Goal: Task Accomplishment & Management: Use online tool/utility

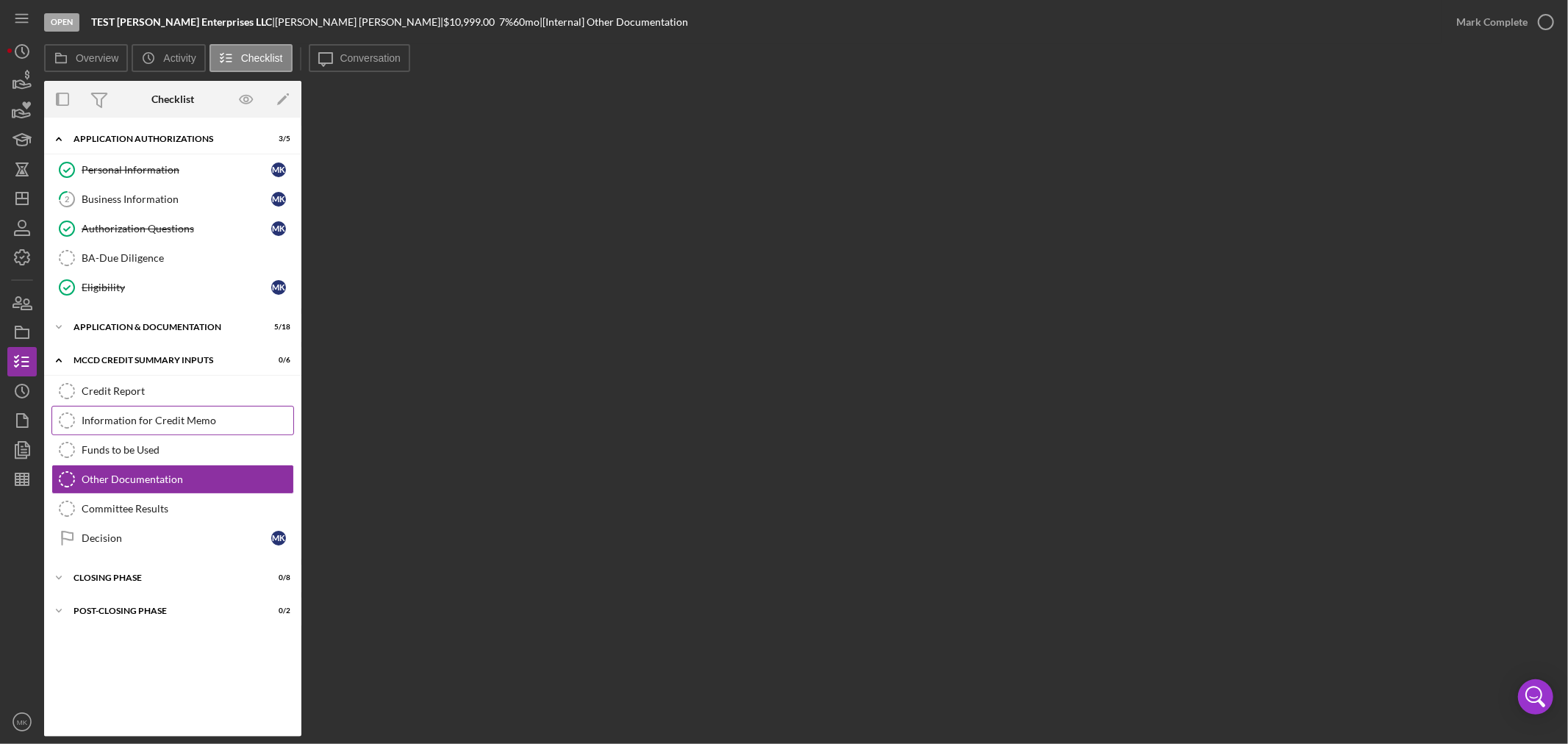
click at [178, 420] on div "Information for Credit Memo" at bounding box center [187, 421] width 212 height 12
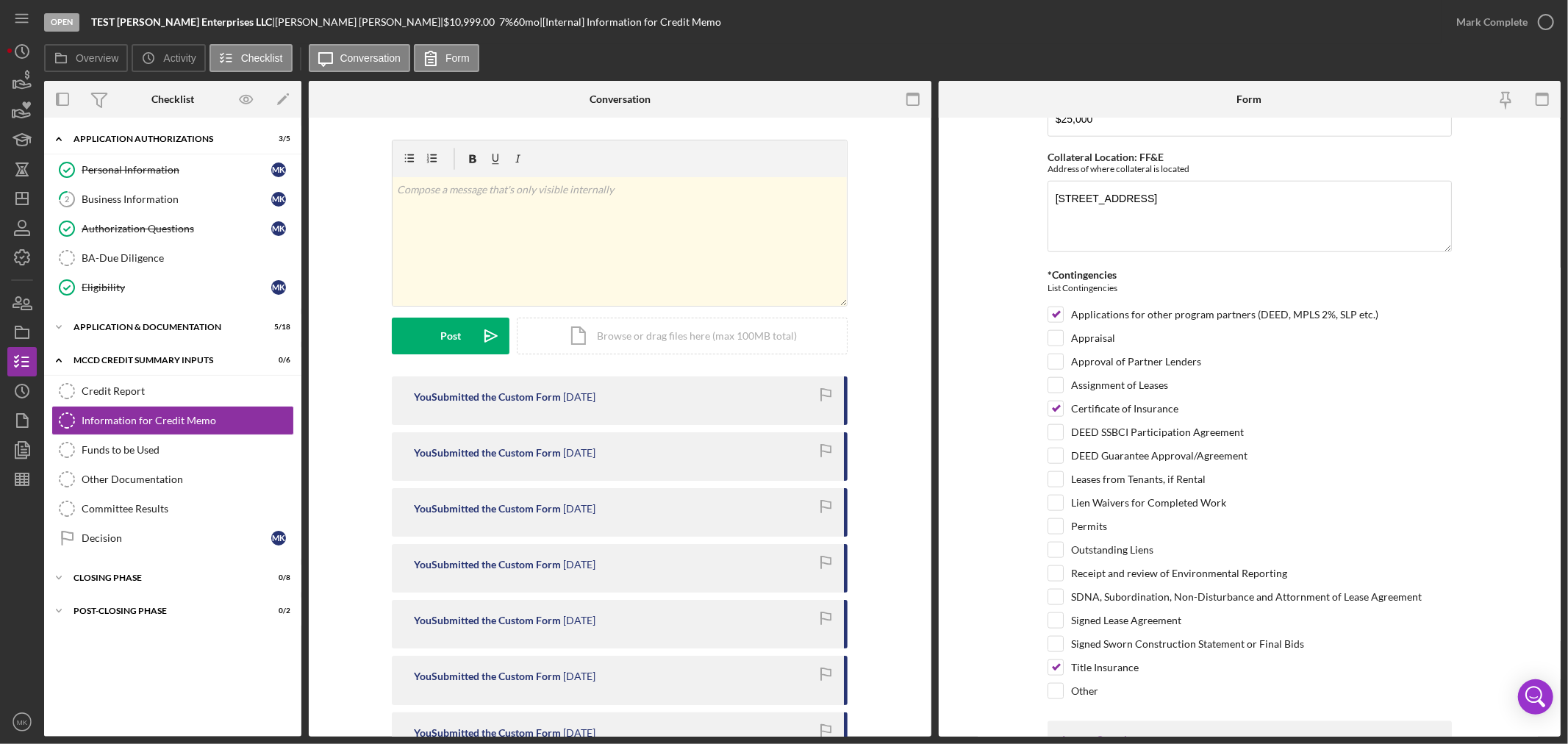
scroll to position [1388, 0]
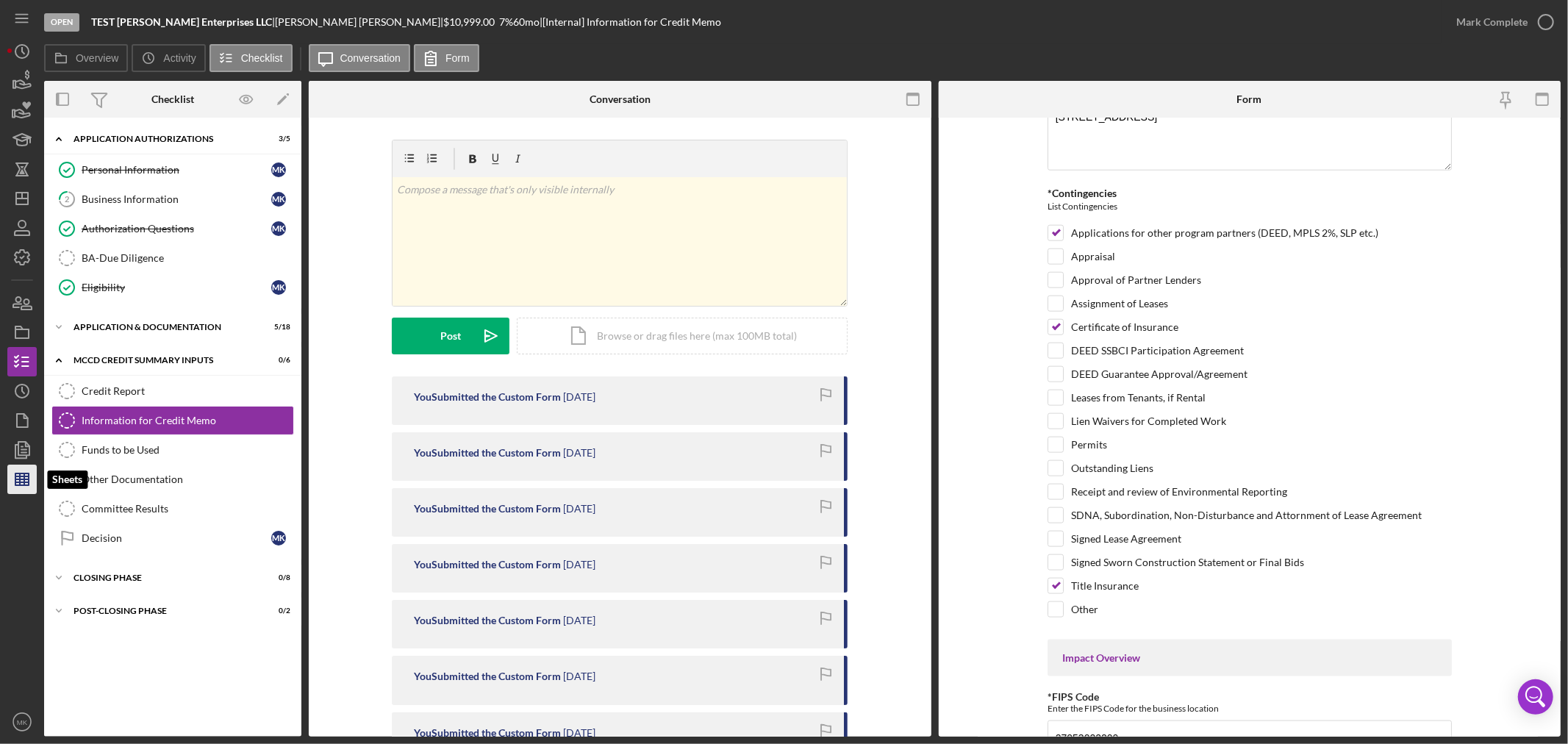
click at [24, 481] on line "button" at bounding box center [24, 479] width 0 height 12
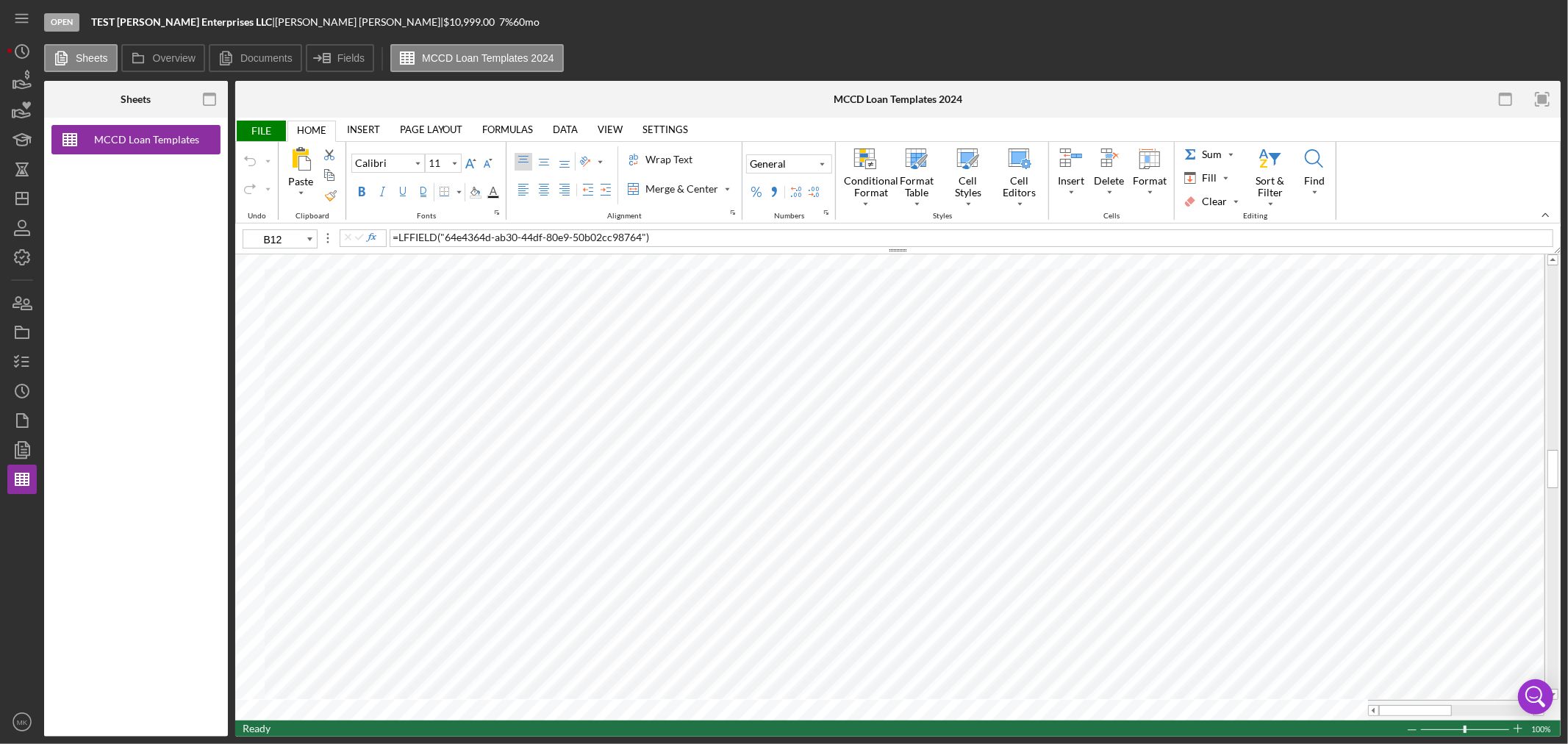
type input "A130"
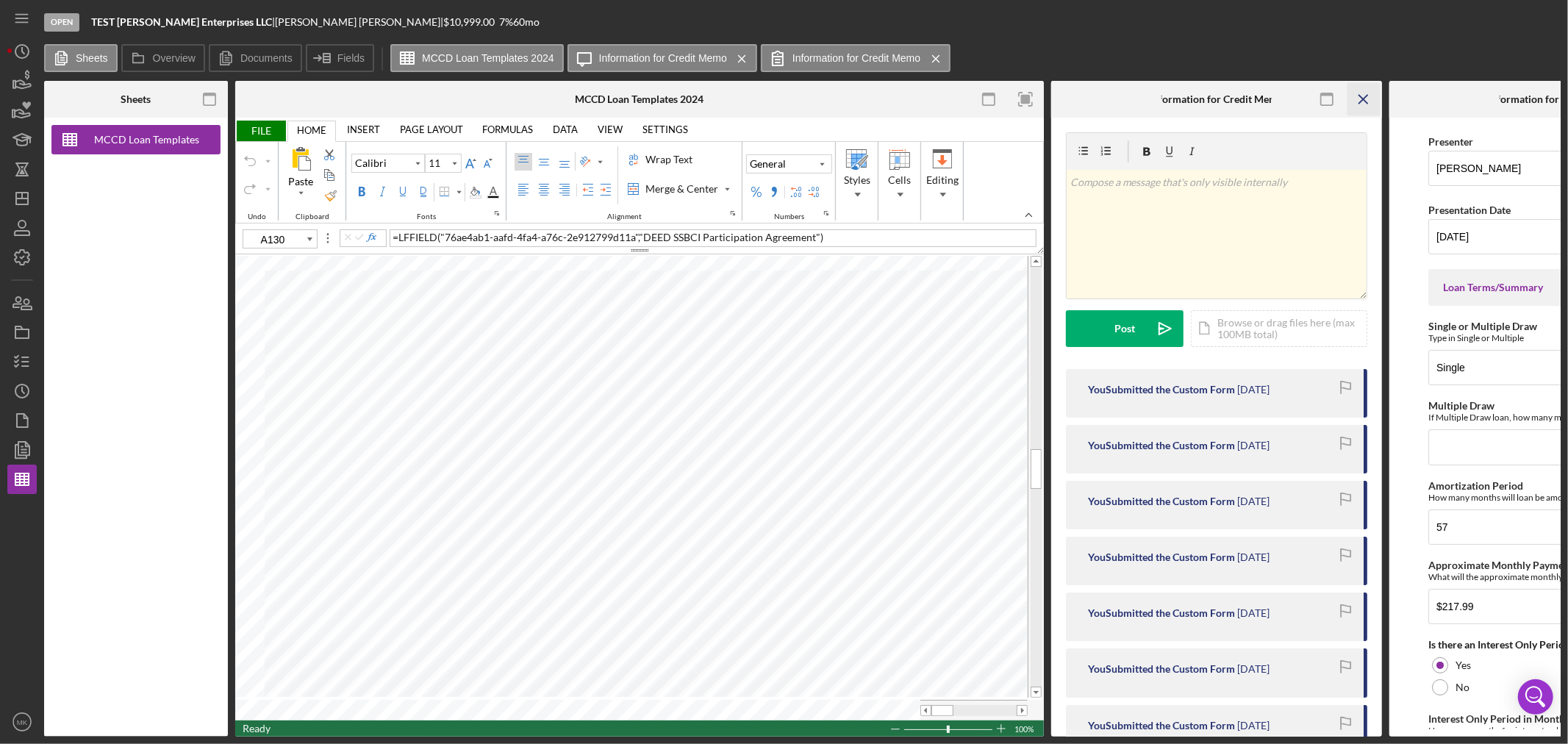
click at [1361, 99] on icon "Icon/Menu Close" at bounding box center [1363, 98] width 33 height 33
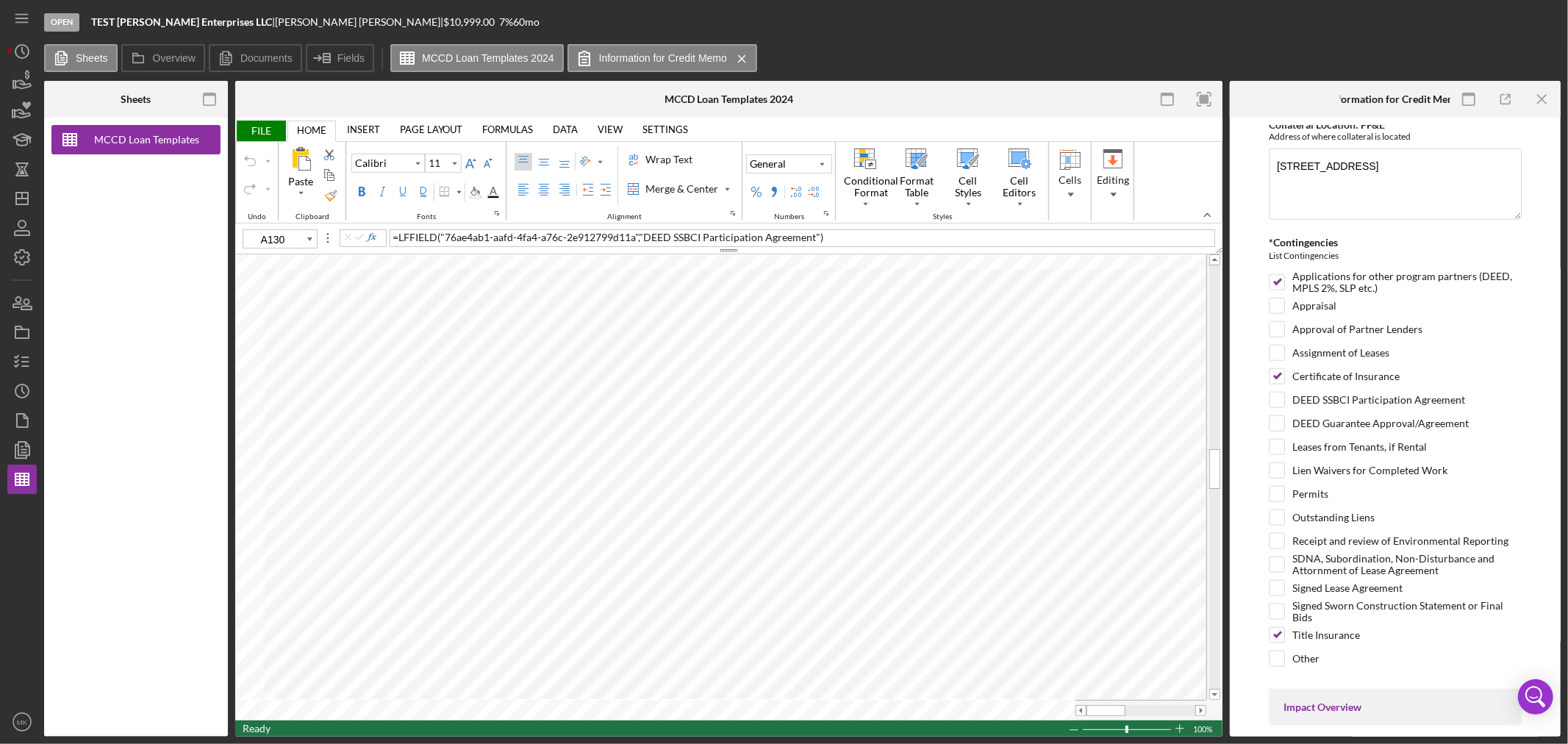
scroll to position [1388, 0]
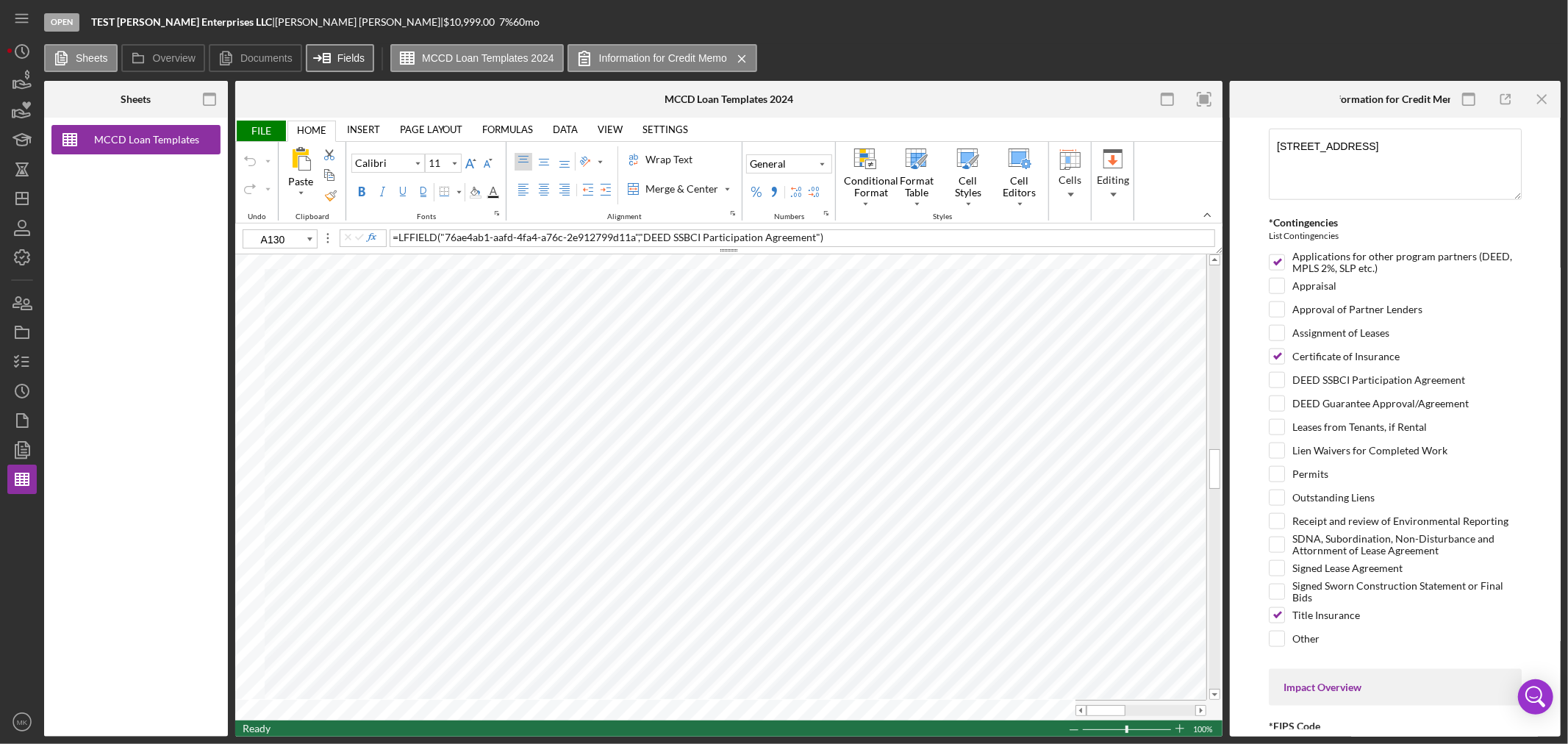
click at [337, 55] on label "Fields" at bounding box center [350, 58] width 27 height 12
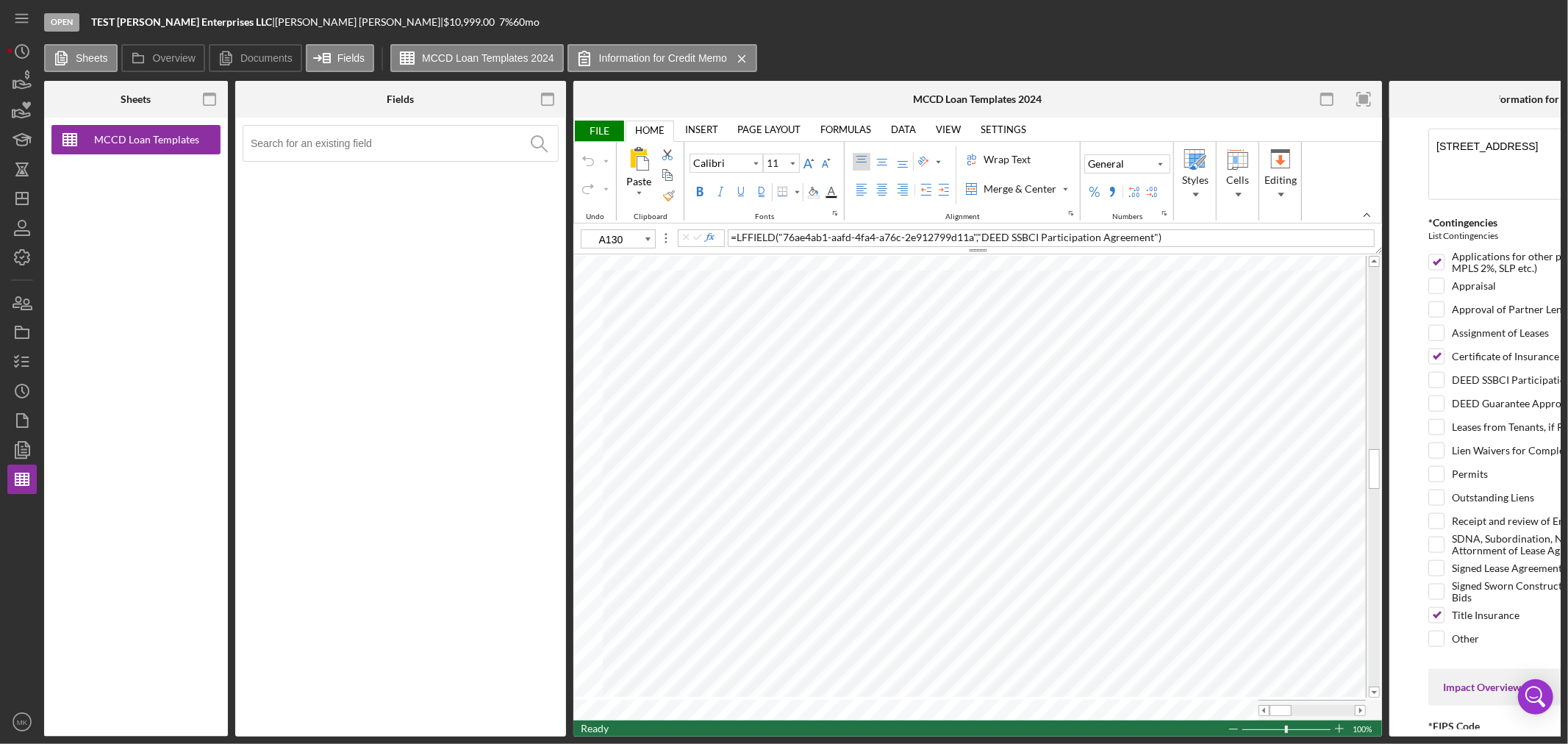
click at [397, 151] on input at bounding box center [404, 142] width 307 height 35
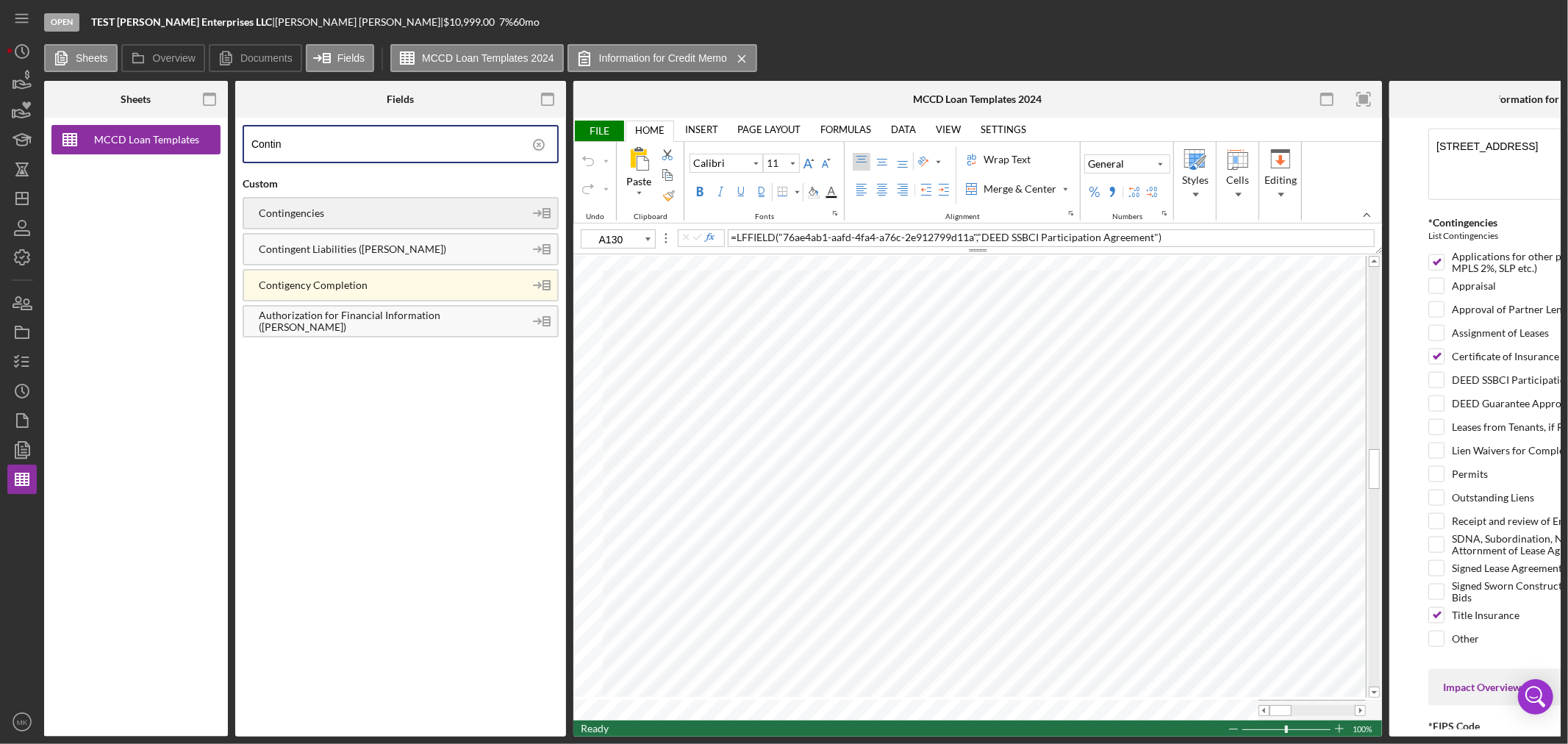
type input "Contin"
click at [403, 209] on div "Contingencies" at bounding box center [383, 213] width 280 height 12
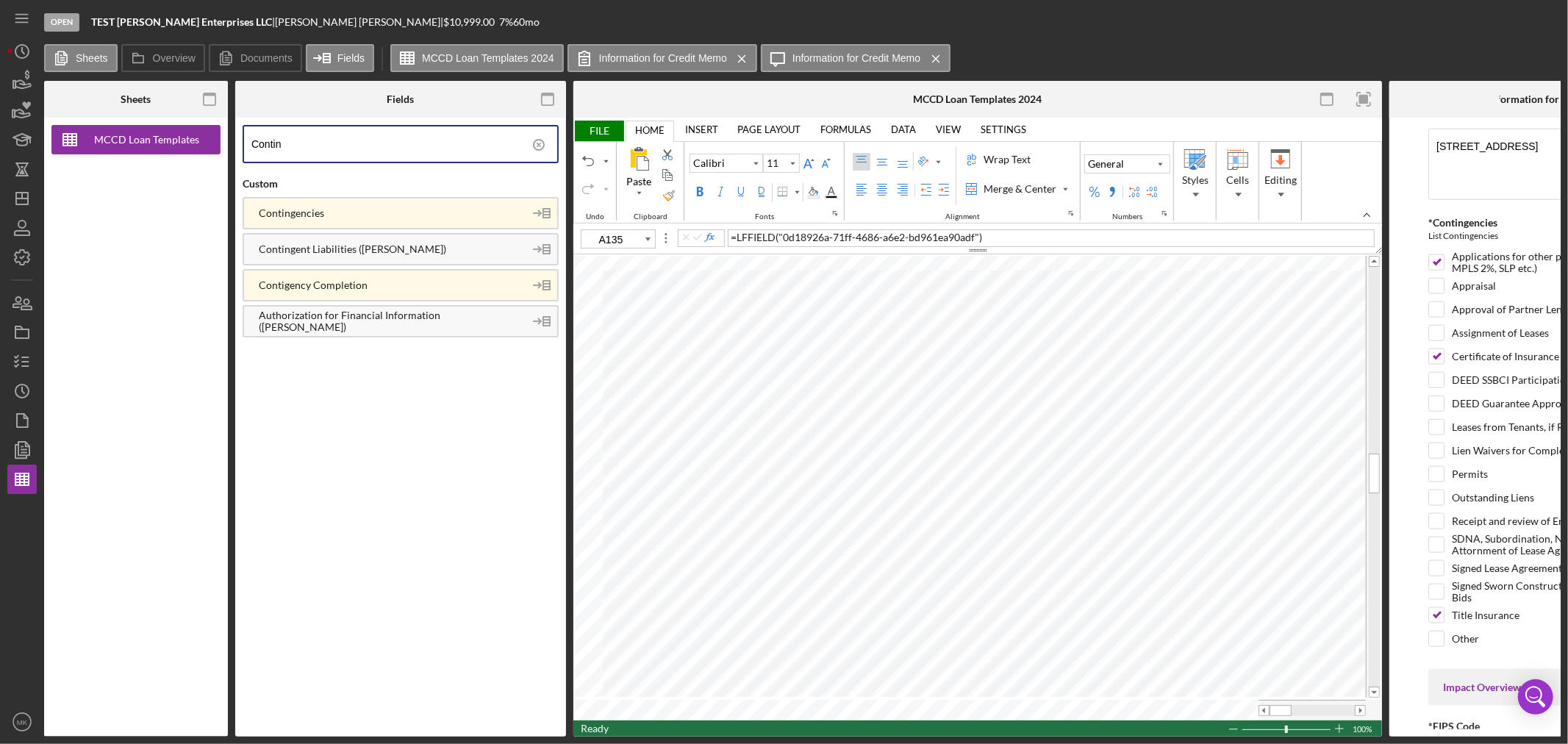
type input "A131"
type input "A132"
type input "E132"
click at [1437, 411] on input "DEED Guarantee Approval/Agreement" at bounding box center [1436, 403] width 15 height 15
checkbox input "true"
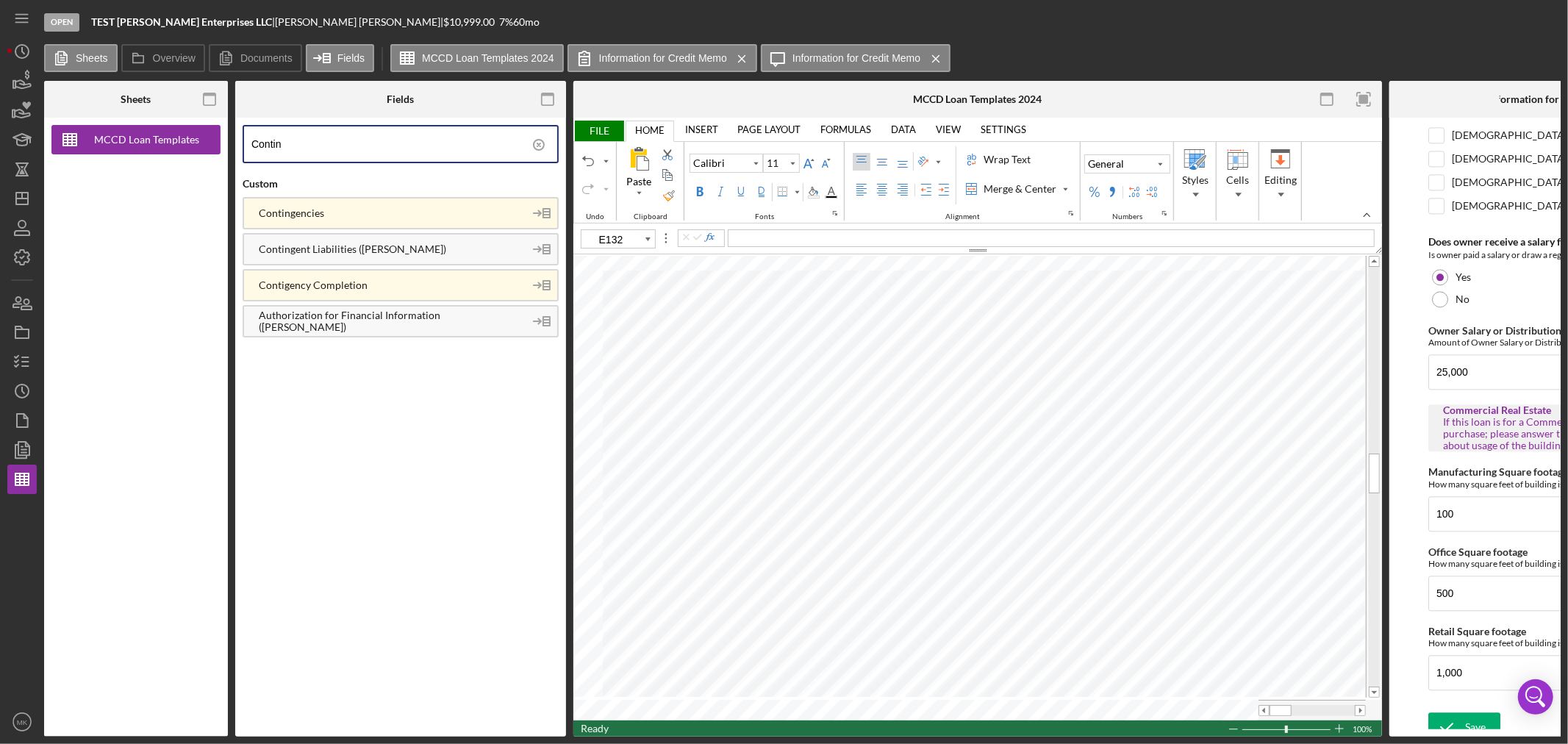
scroll to position [2940, 0]
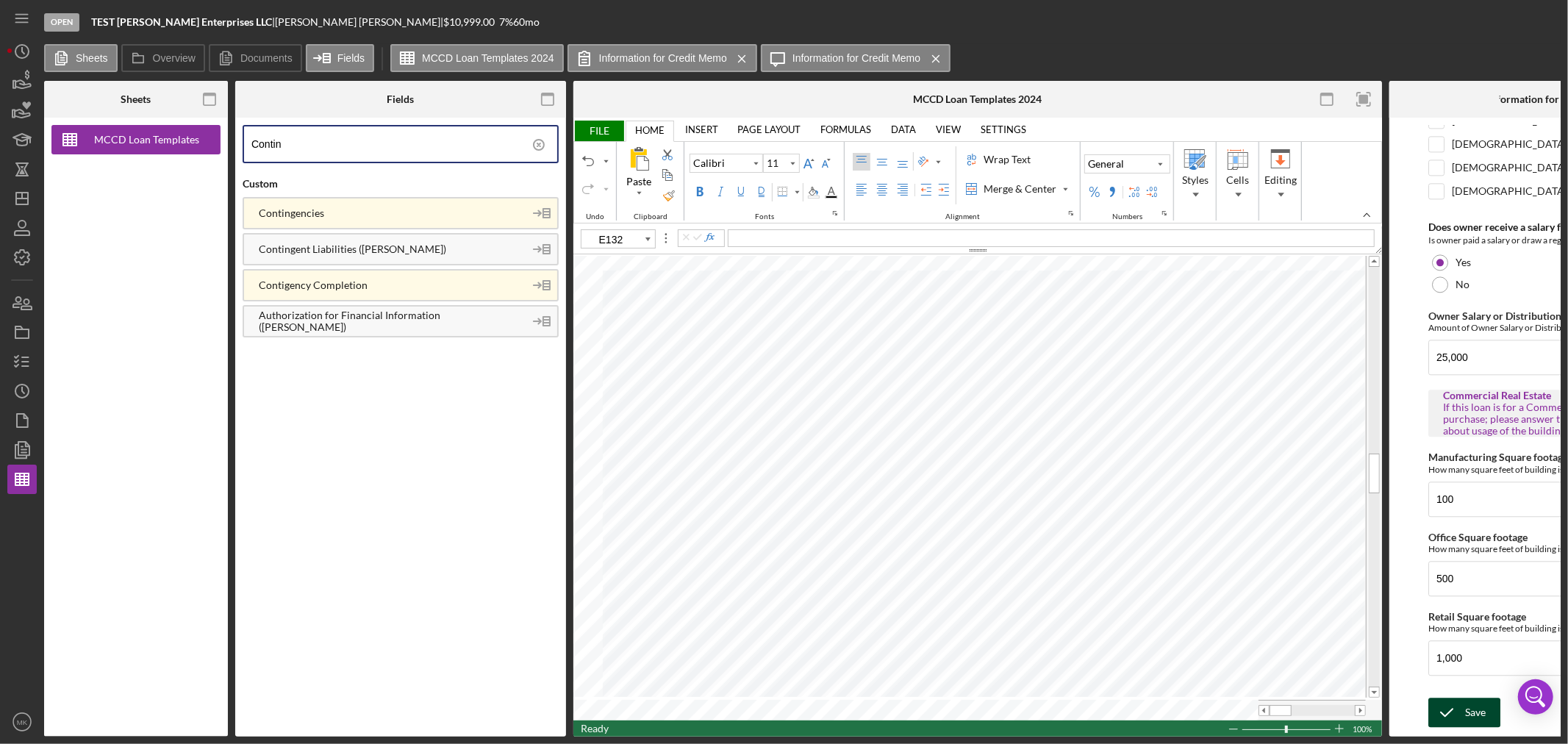
click at [1471, 704] on div "Save" at bounding box center [1474, 712] width 21 height 30
type input "A130"
click at [547, 98] on icon "button" at bounding box center [547, 98] width 33 height 33
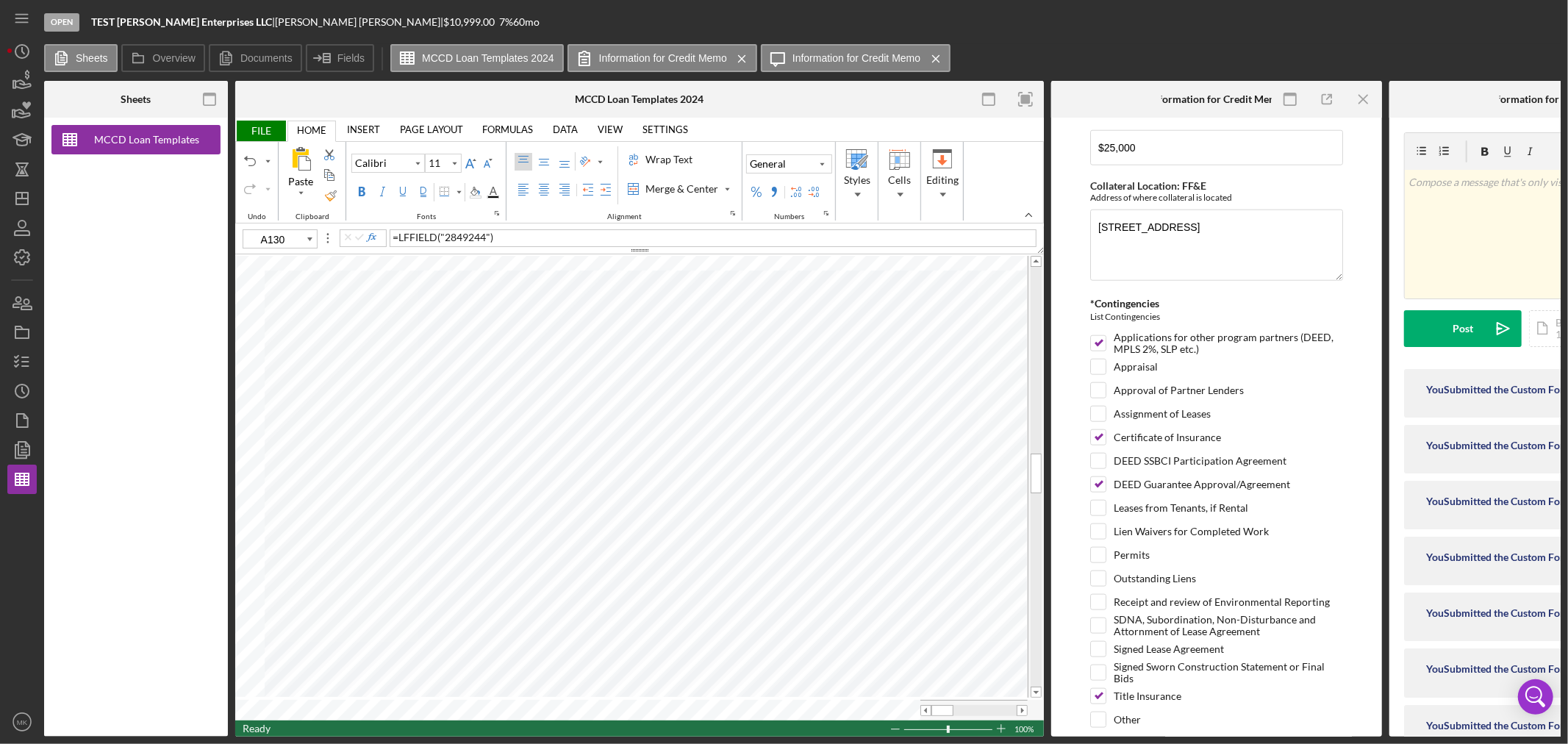
scroll to position [1389, 0]
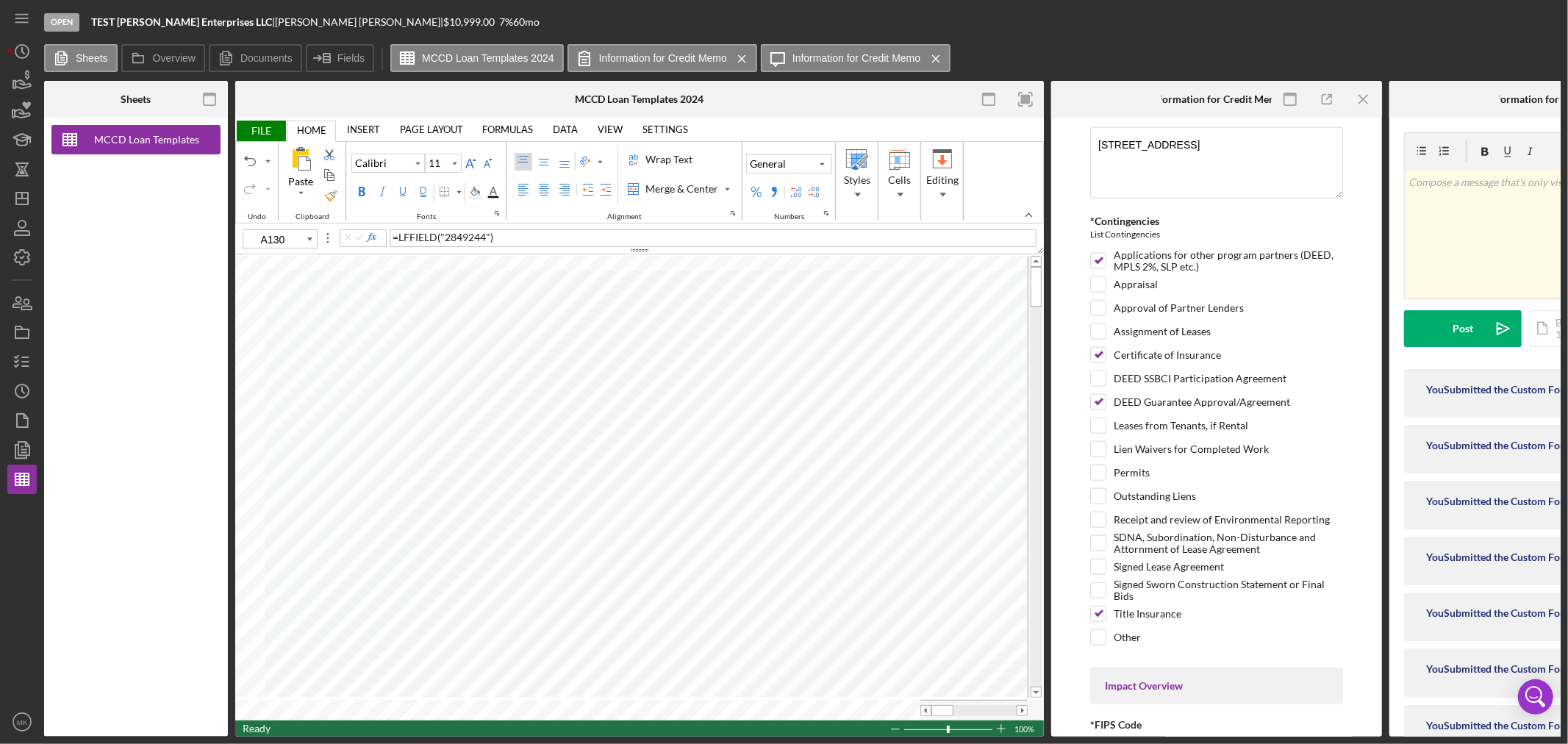
click at [262, 129] on span "FILE" at bounding box center [260, 130] width 51 height 21
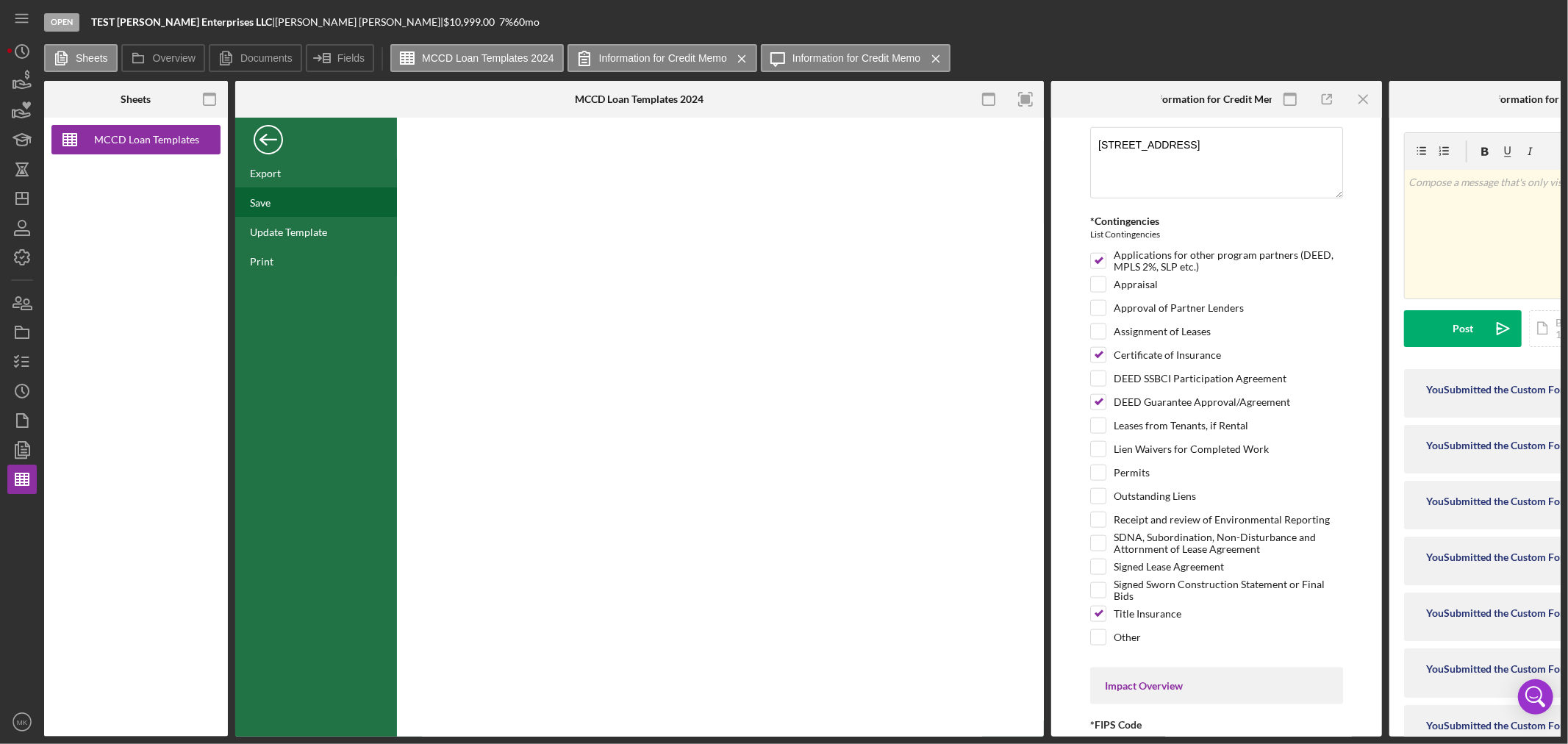
click at [266, 204] on div "Save" at bounding box center [260, 202] width 21 height 13
click at [305, 231] on div "Update Template" at bounding box center [289, 232] width 78 height 13
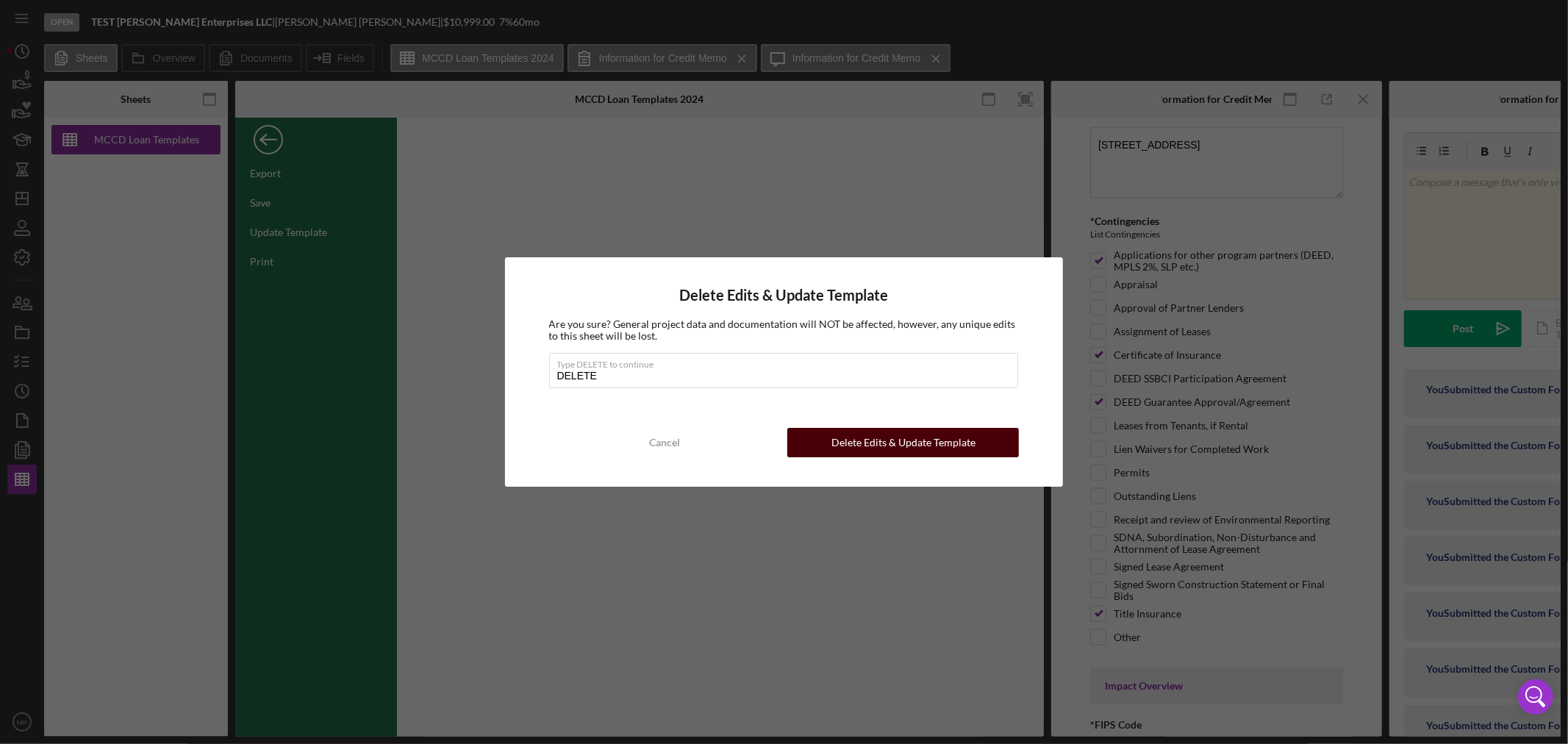
type input "DELETE"
click at [887, 440] on div "Delete Edits & Update Template" at bounding box center [902, 443] width 144 height 30
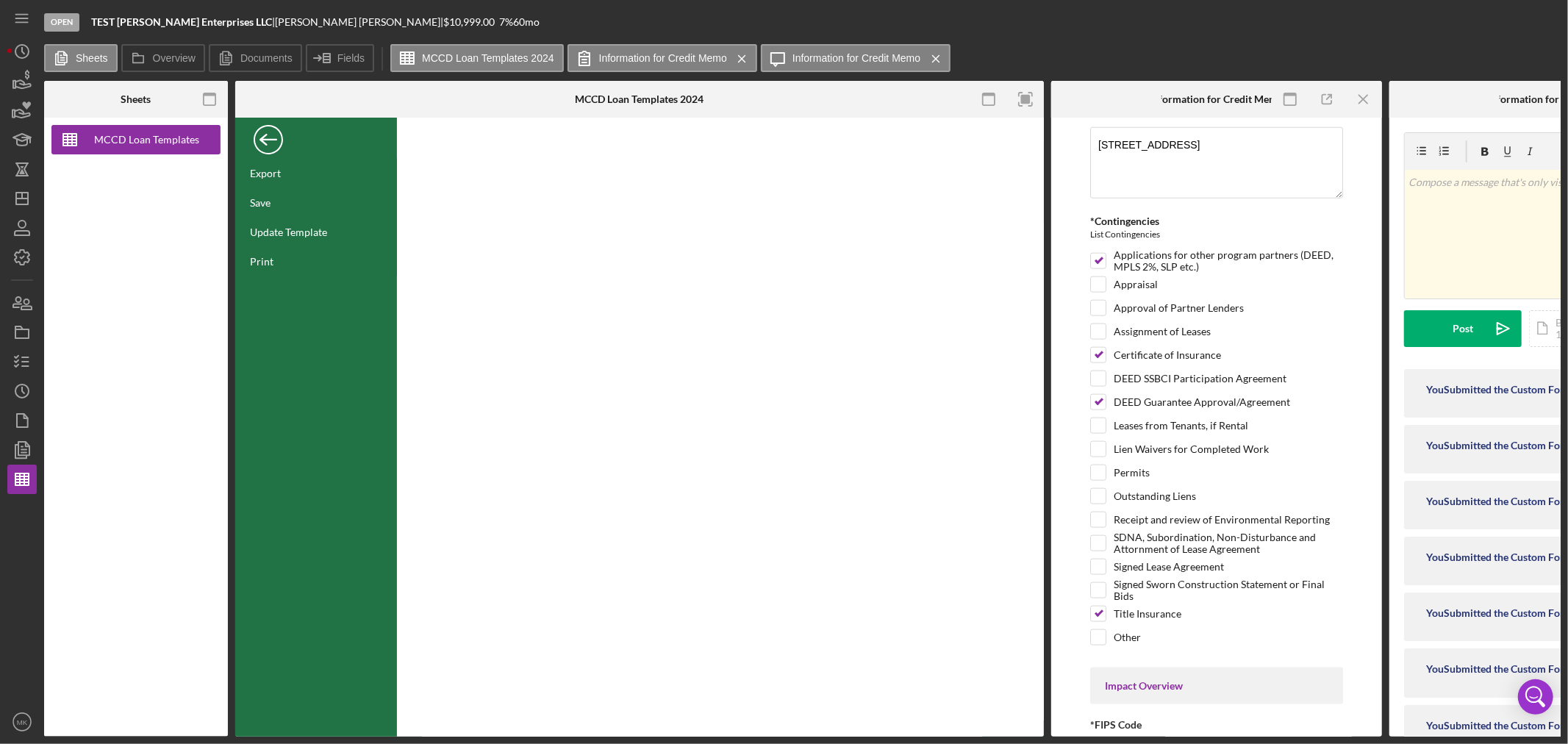
click at [269, 142] on div "Back" at bounding box center [269, 136] width 30 height 30
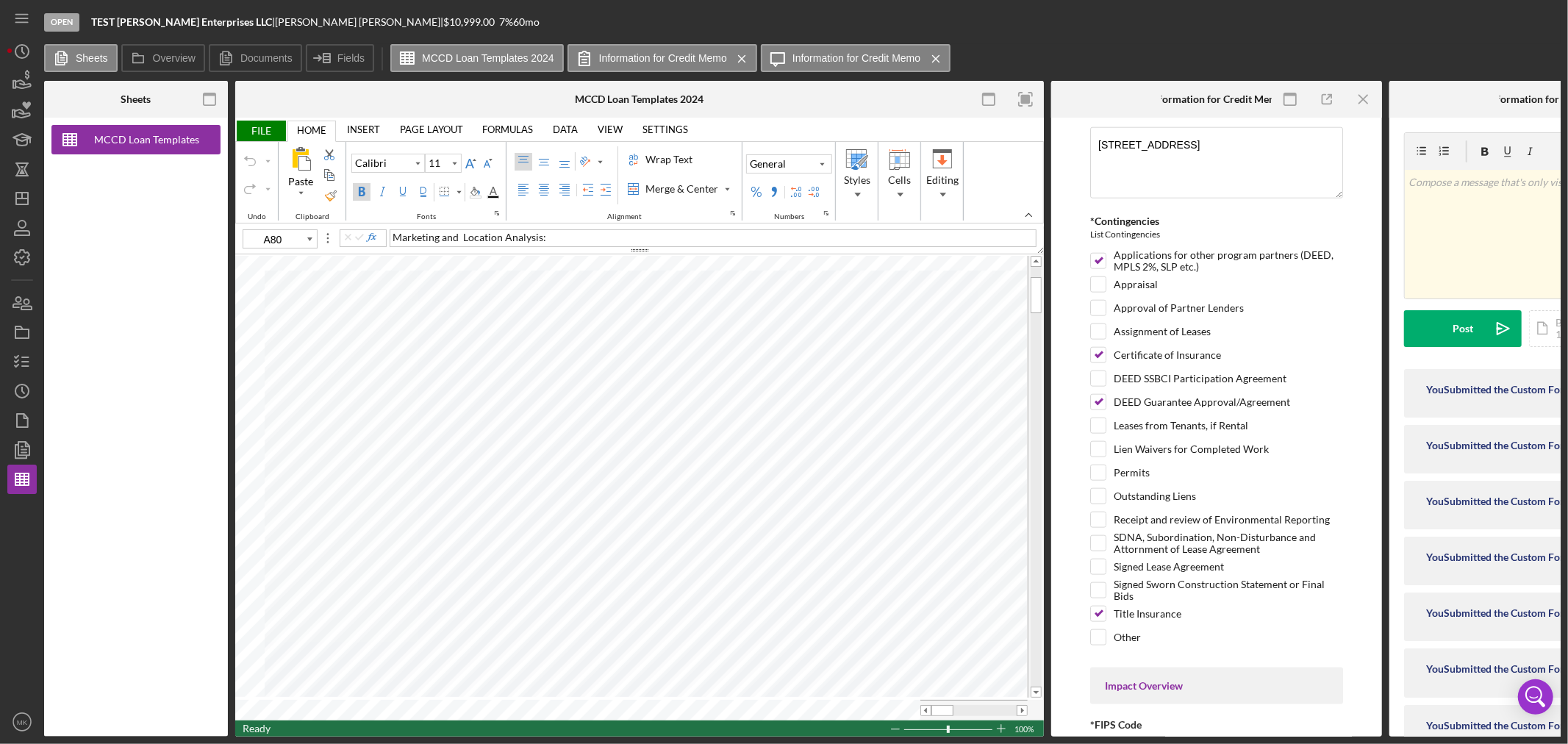
click at [265, 129] on span "FILE" at bounding box center [260, 130] width 51 height 21
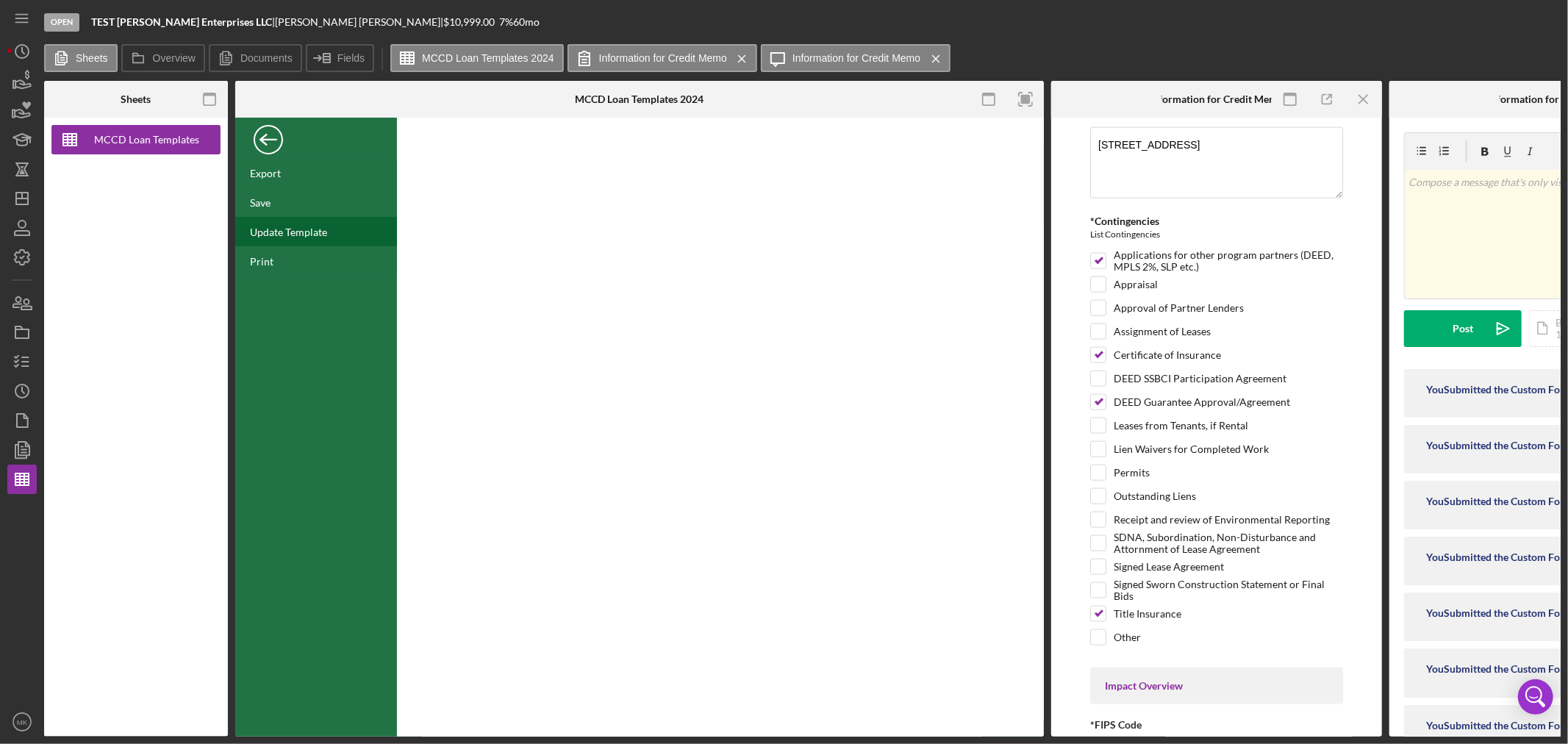
click at [310, 231] on div "Update Template" at bounding box center [289, 232] width 78 height 13
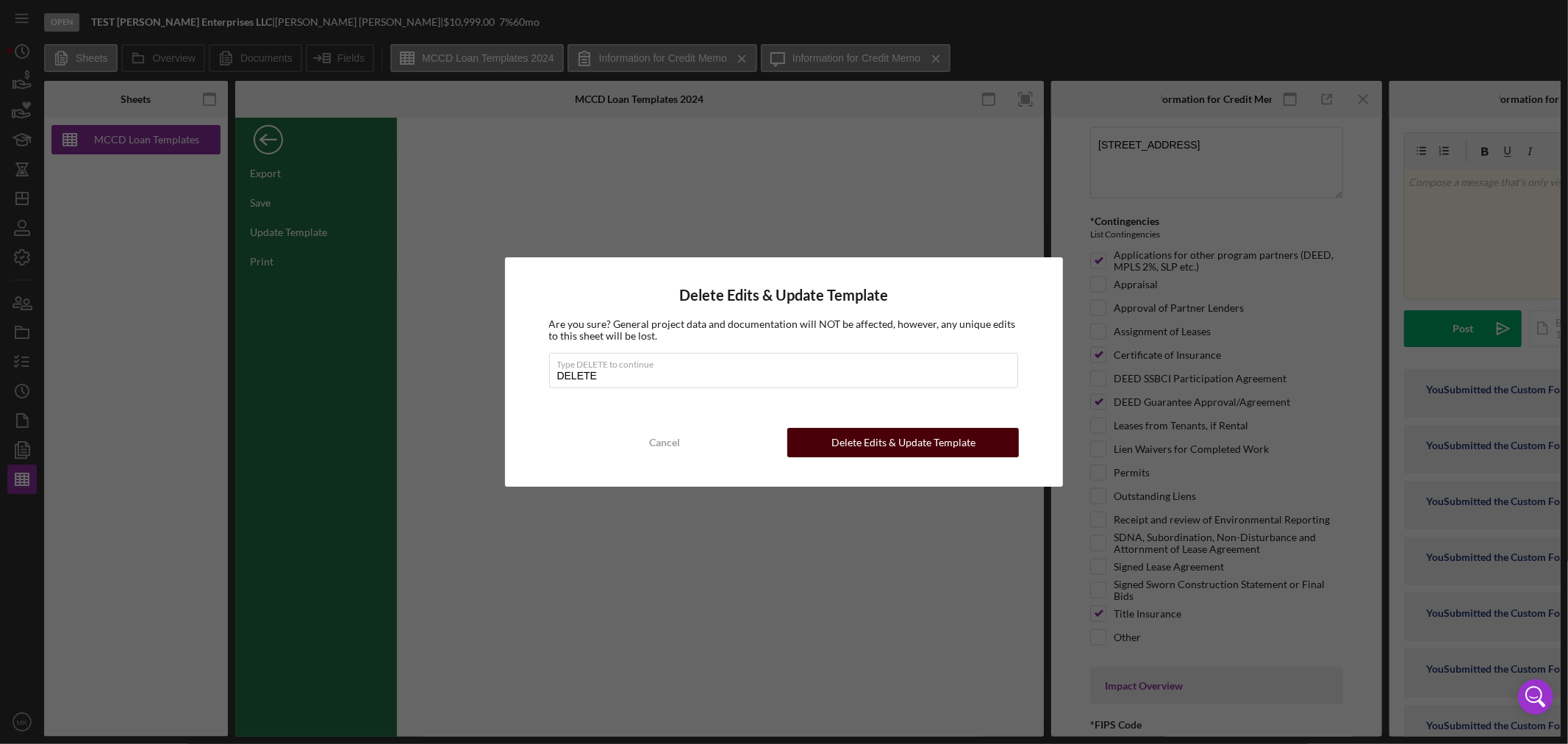
type input "DELETE"
click at [907, 438] on div "Delete Edits & Update Template" at bounding box center [902, 443] width 144 height 30
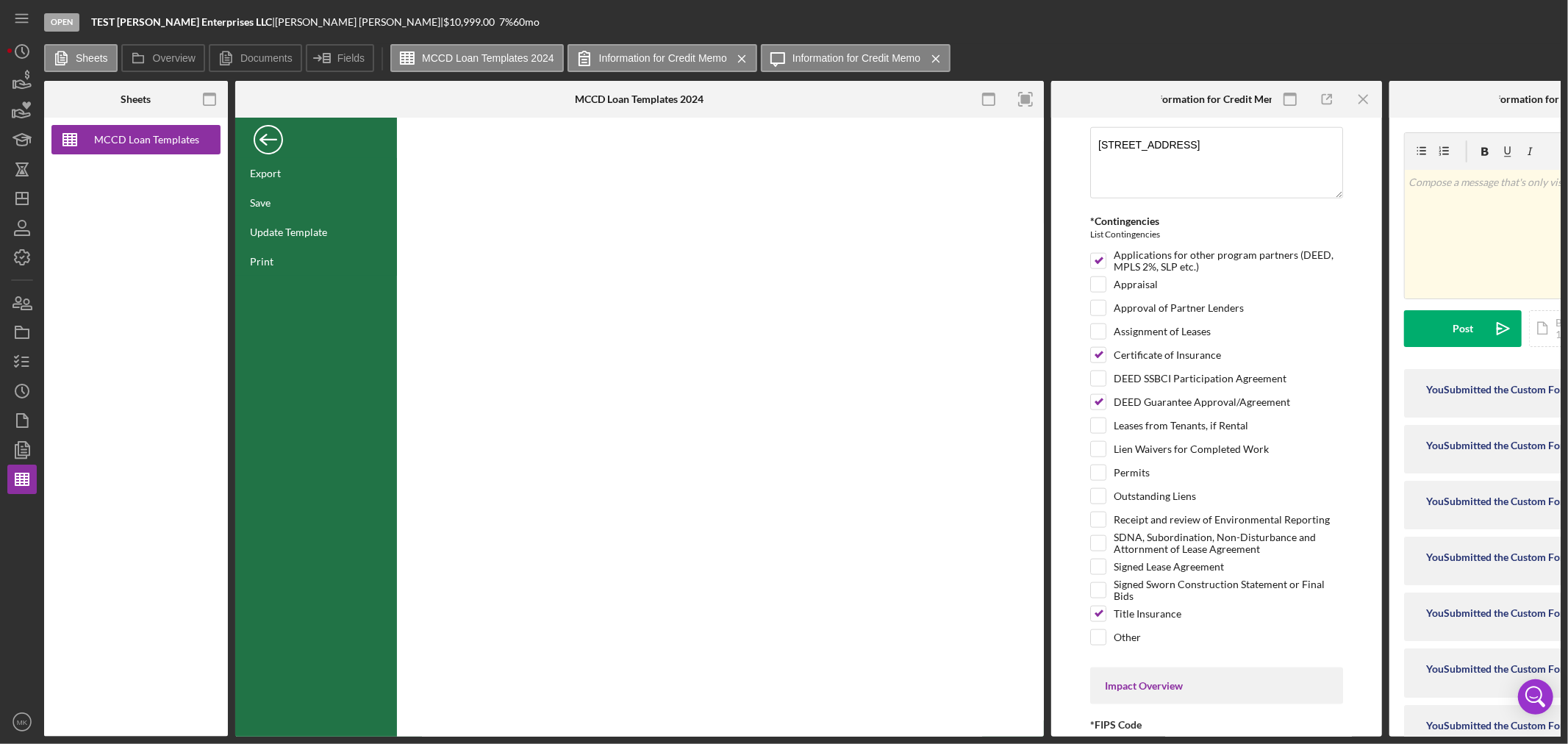
click at [275, 137] on div "Back" at bounding box center [269, 136] width 30 height 30
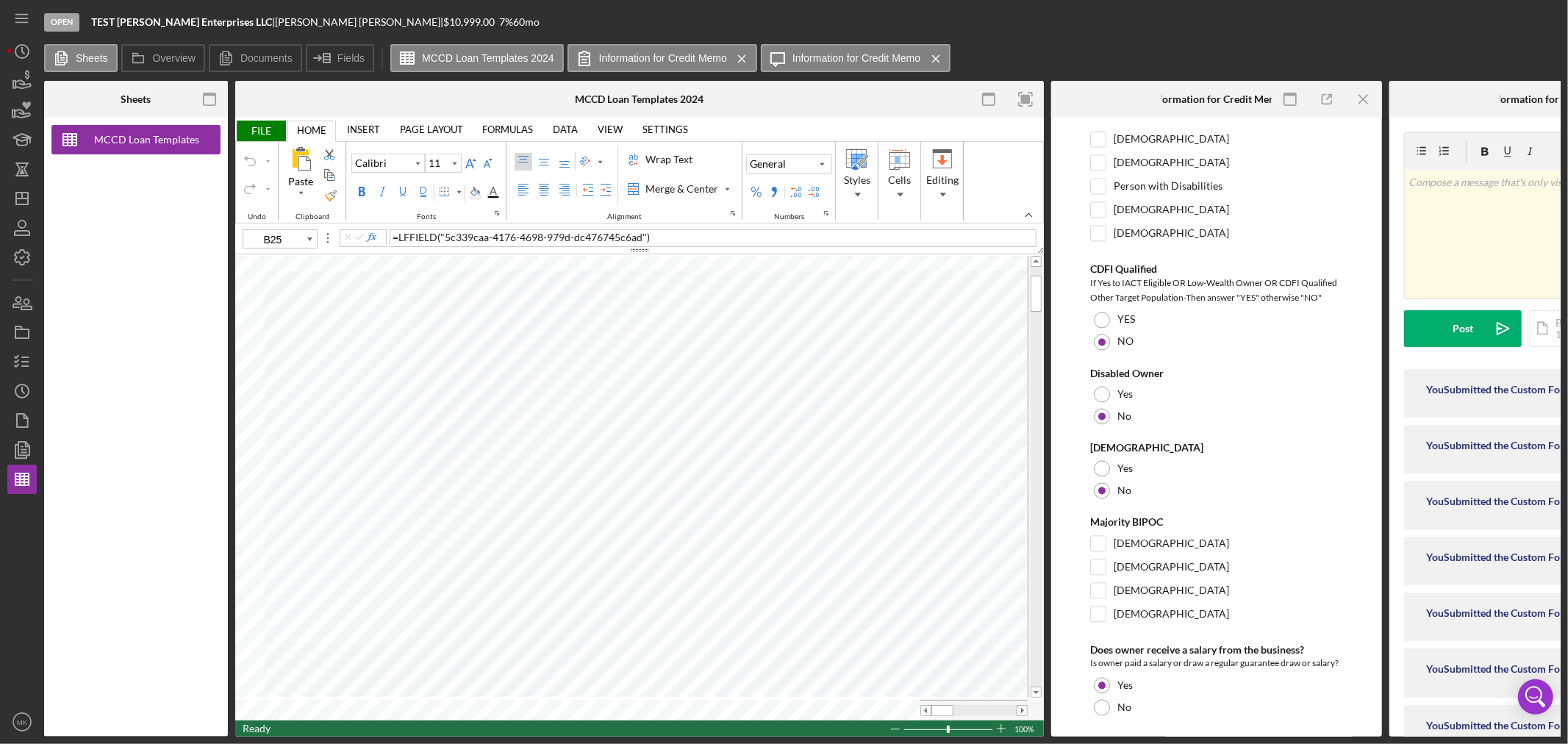
scroll to position [2531, 0]
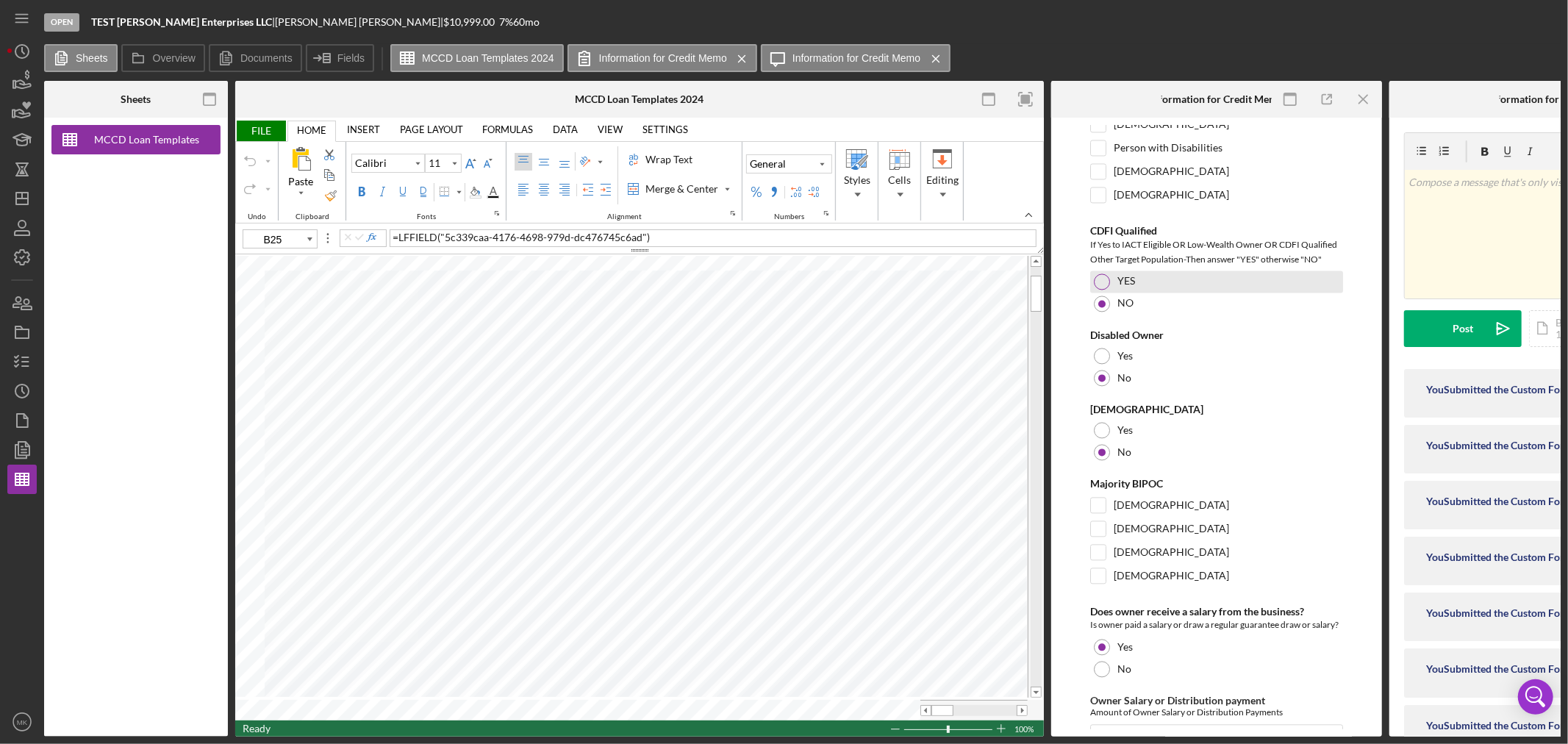
click at [1102, 289] on div at bounding box center [1101, 281] width 16 height 16
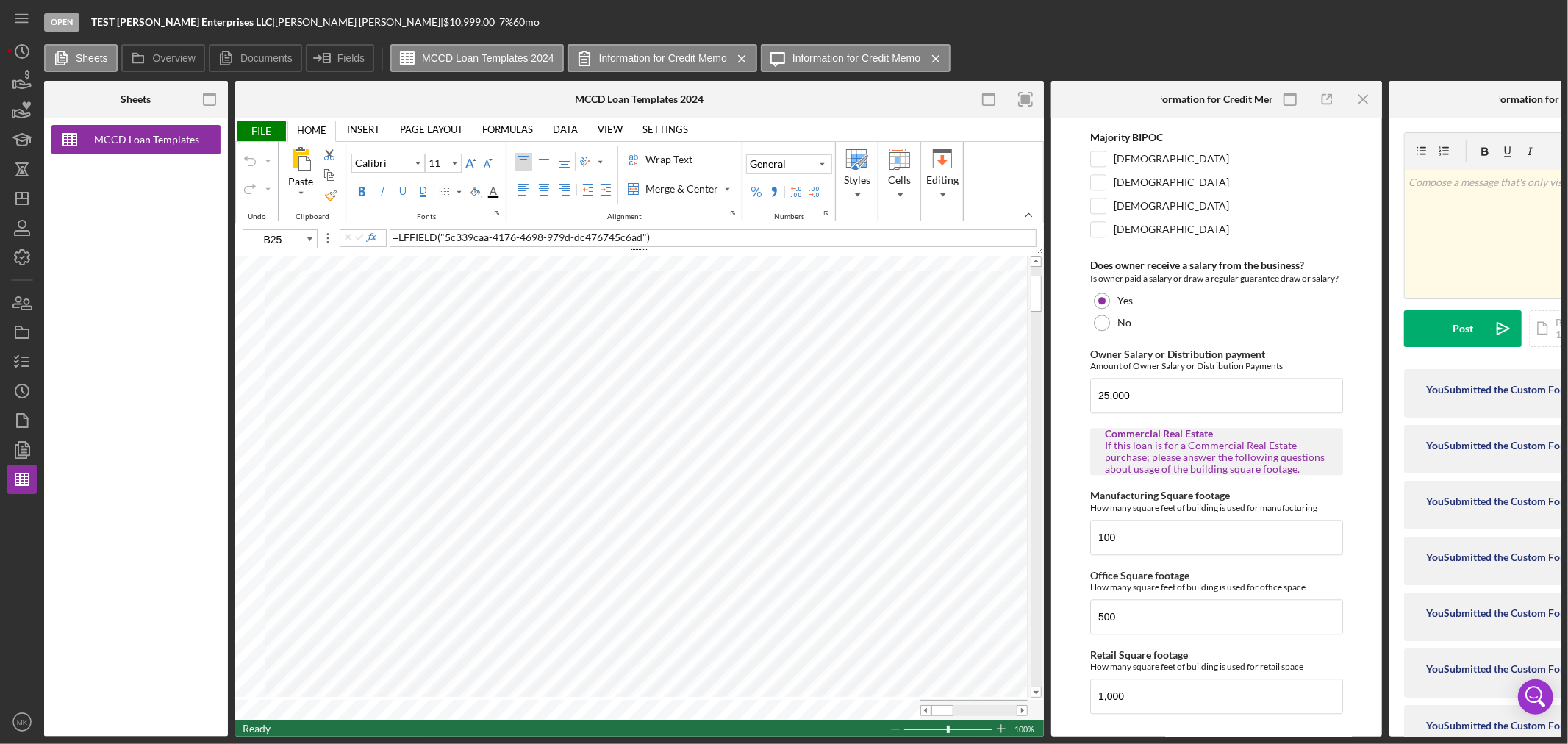
scroll to position [2940, 0]
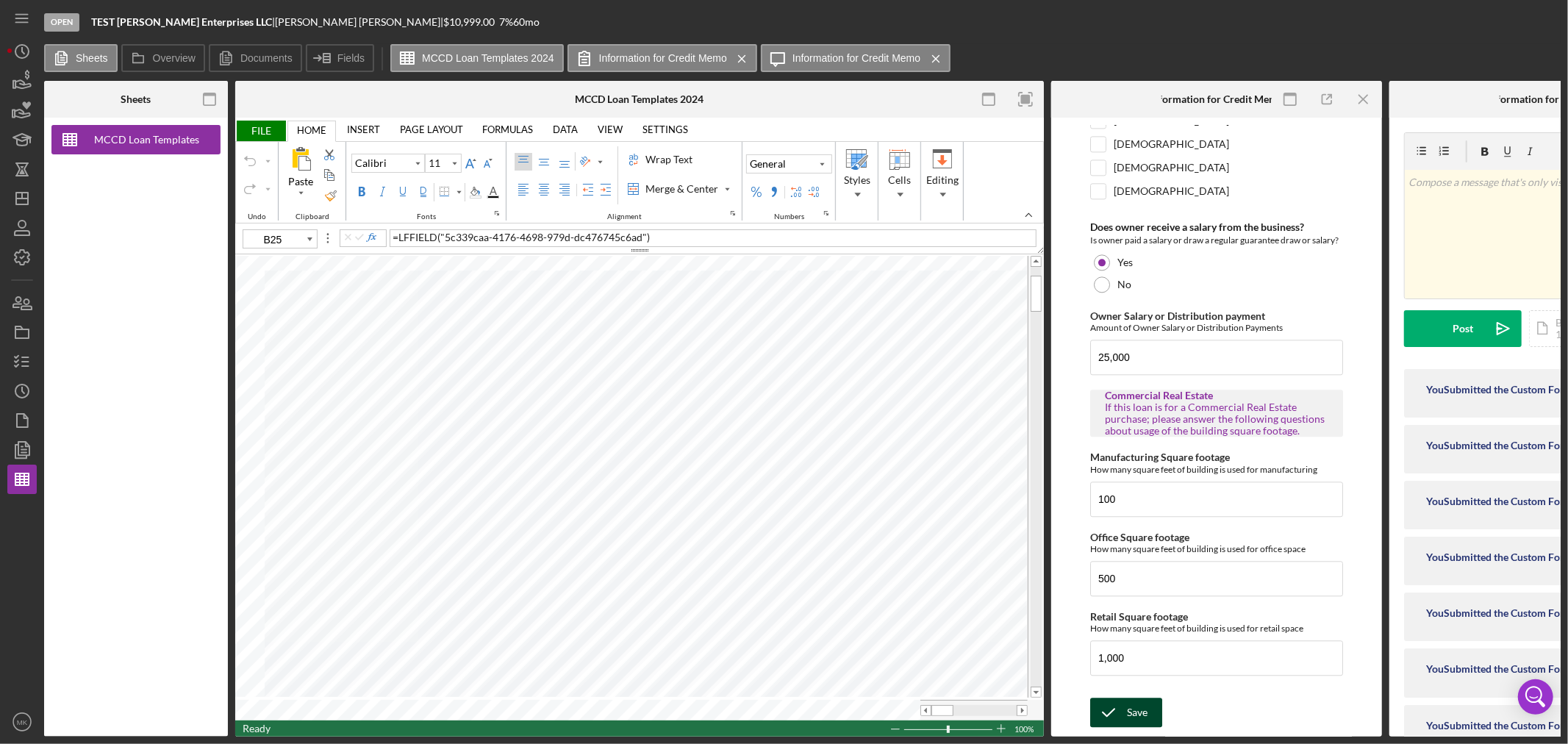
click at [1128, 706] on div "Save" at bounding box center [1136, 712] width 21 height 30
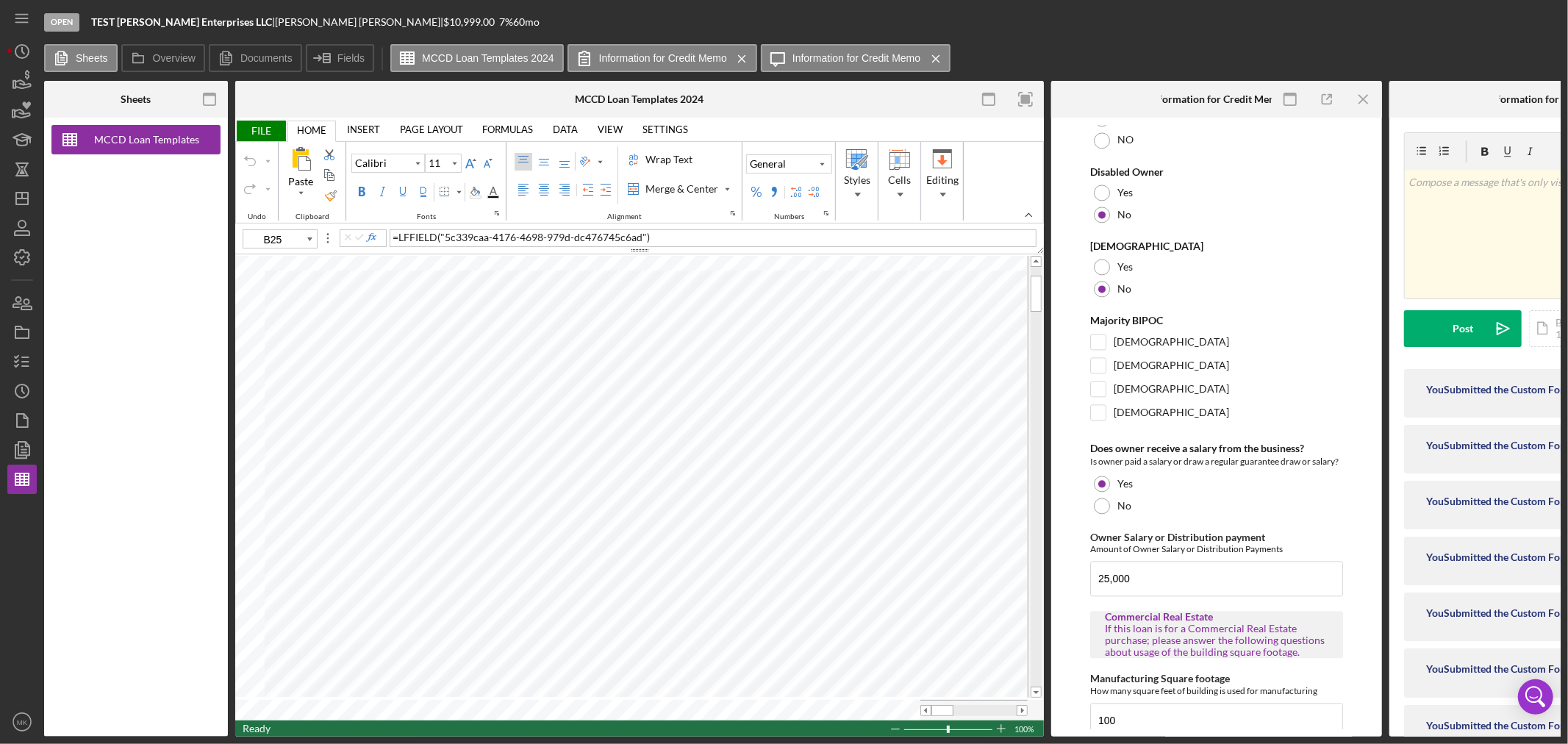
scroll to position [2613, 0]
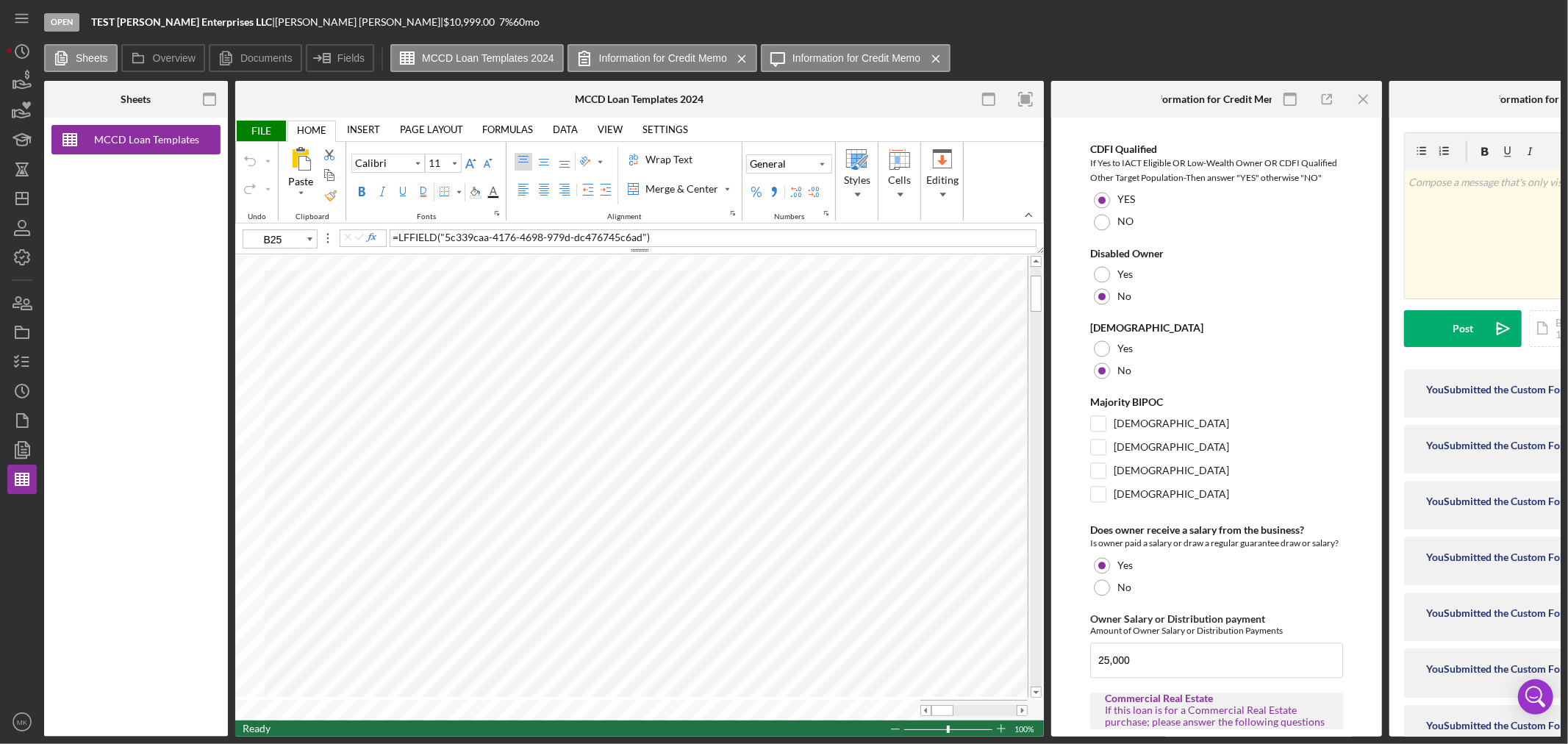
click at [263, 130] on span "FILE" at bounding box center [260, 130] width 51 height 21
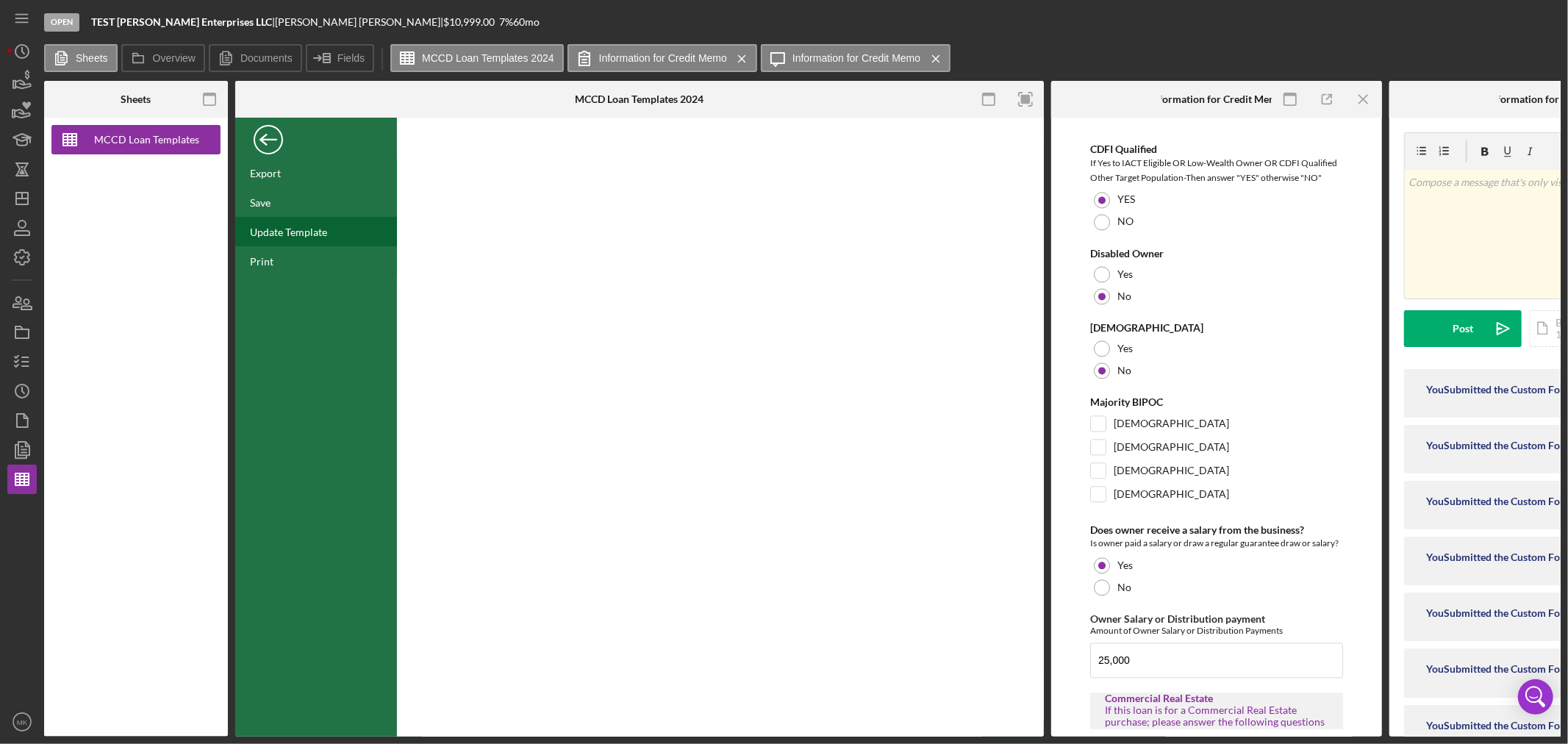
click at [316, 234] on div "Update Template" at bounding box center [289, 232] width 78 height 13
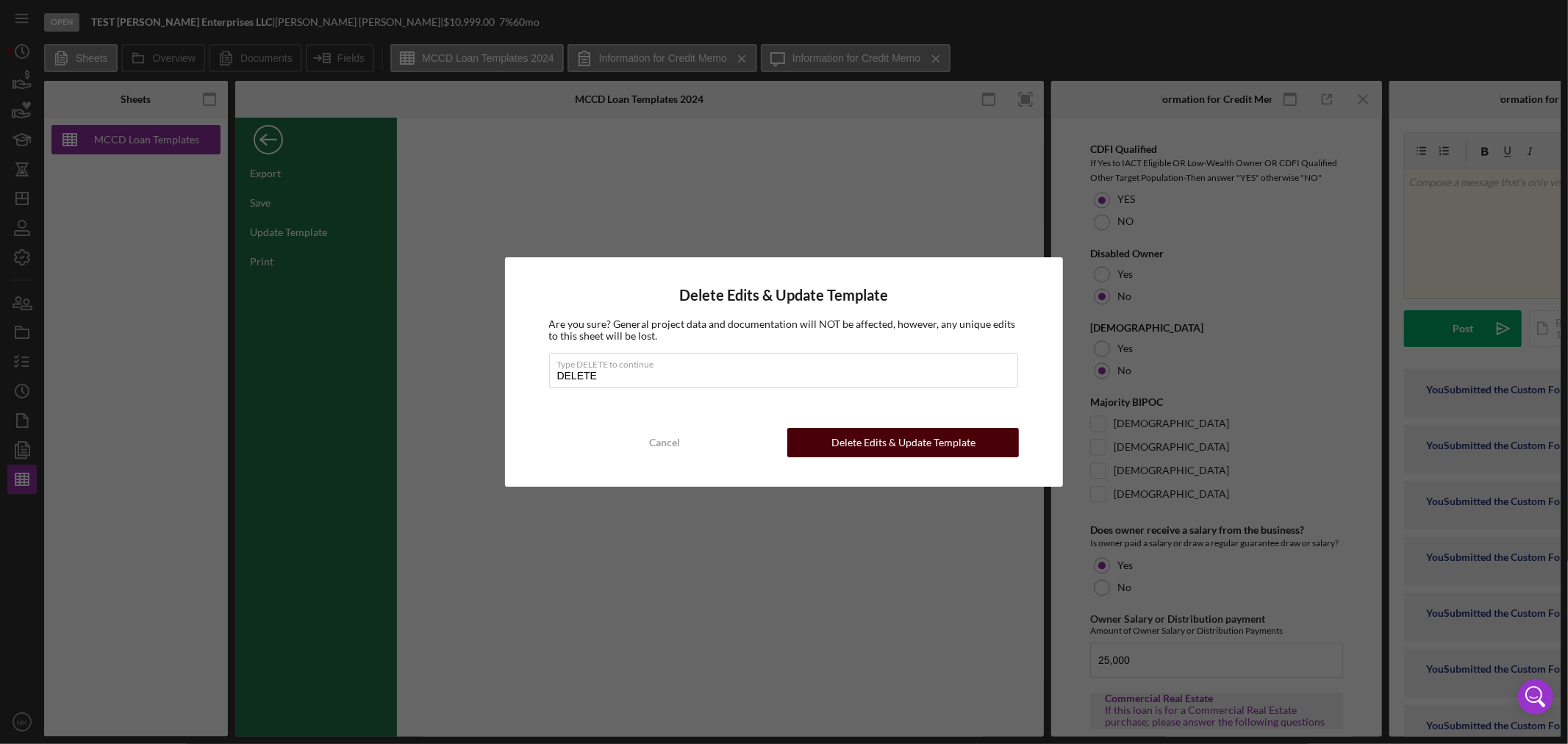
type input "DELETE"
click at [911, 441] on div "Delete Edits & Update Template" at bounding box center [902, 443] width 144 height 30
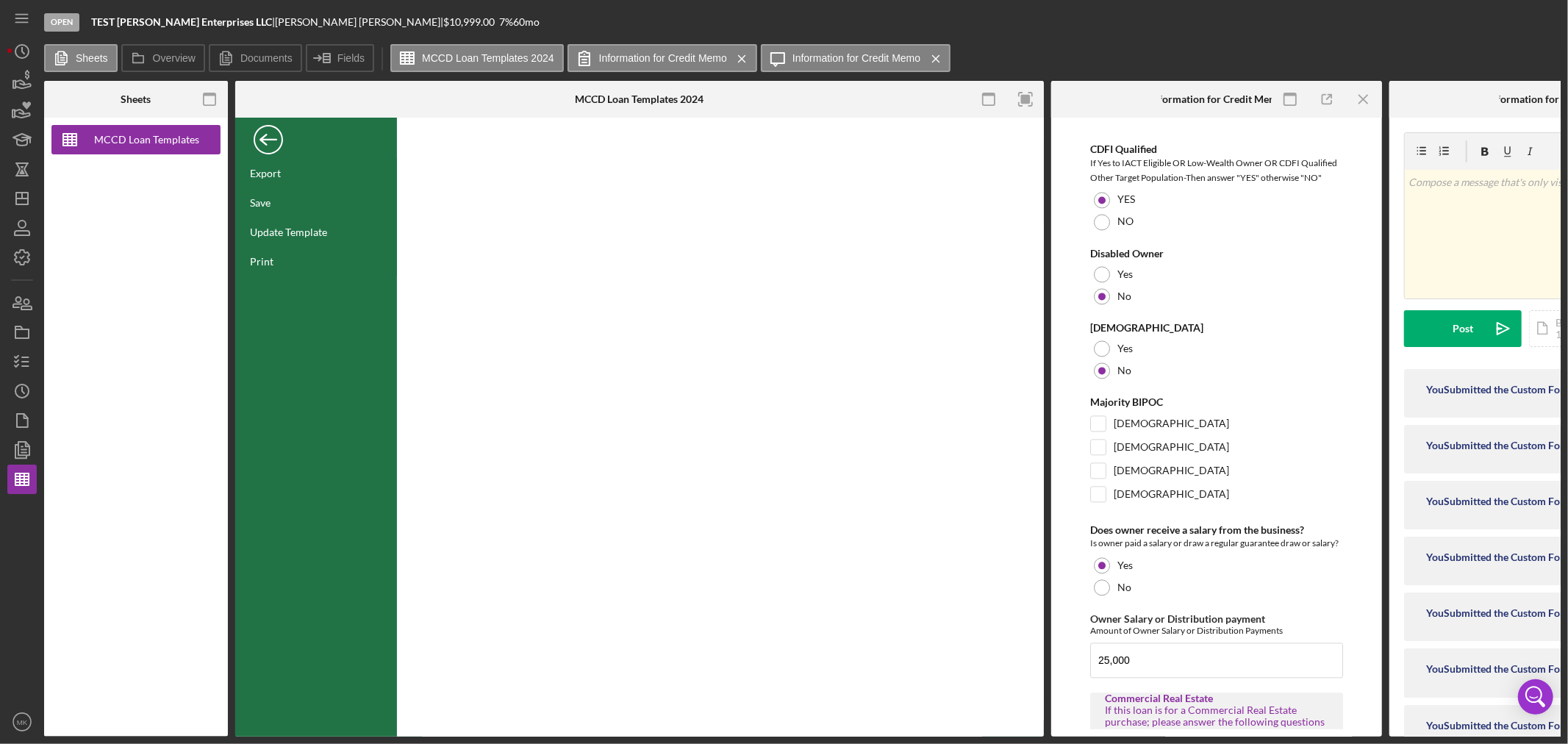
click at [267, 137] on div "Back" at bounding box center [269, 136] width 30 height 30
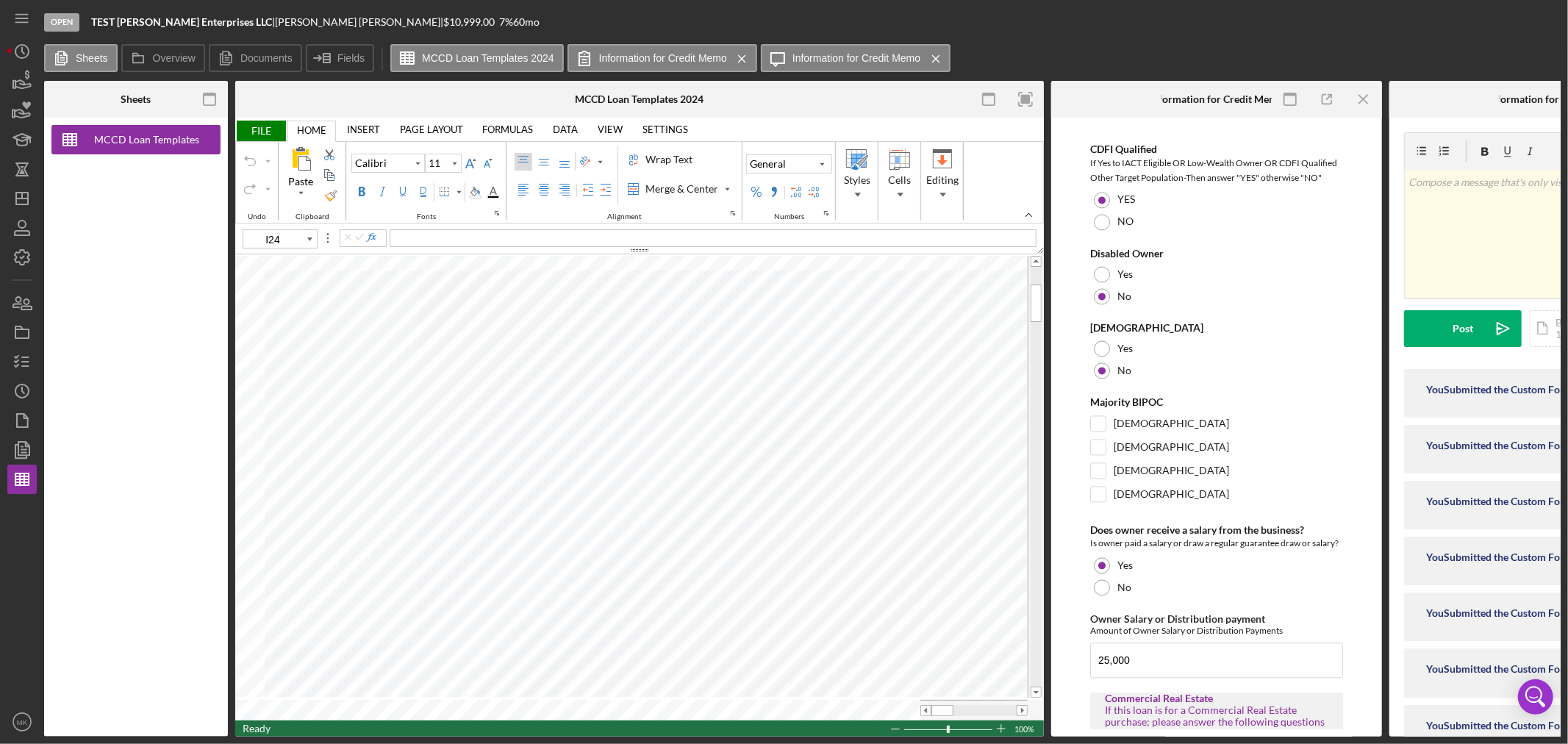
type input "F25"
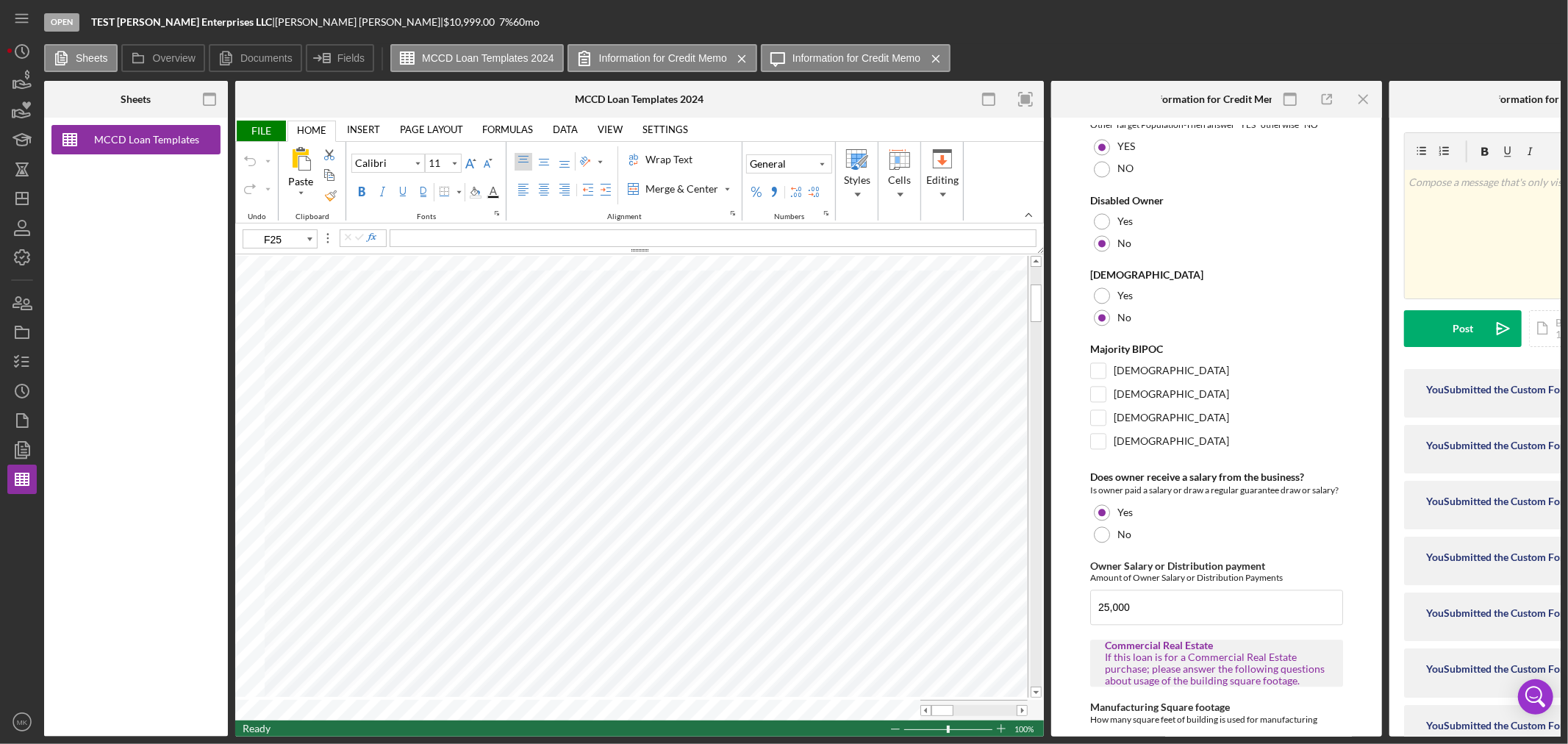
scroll to position [2695, 0]
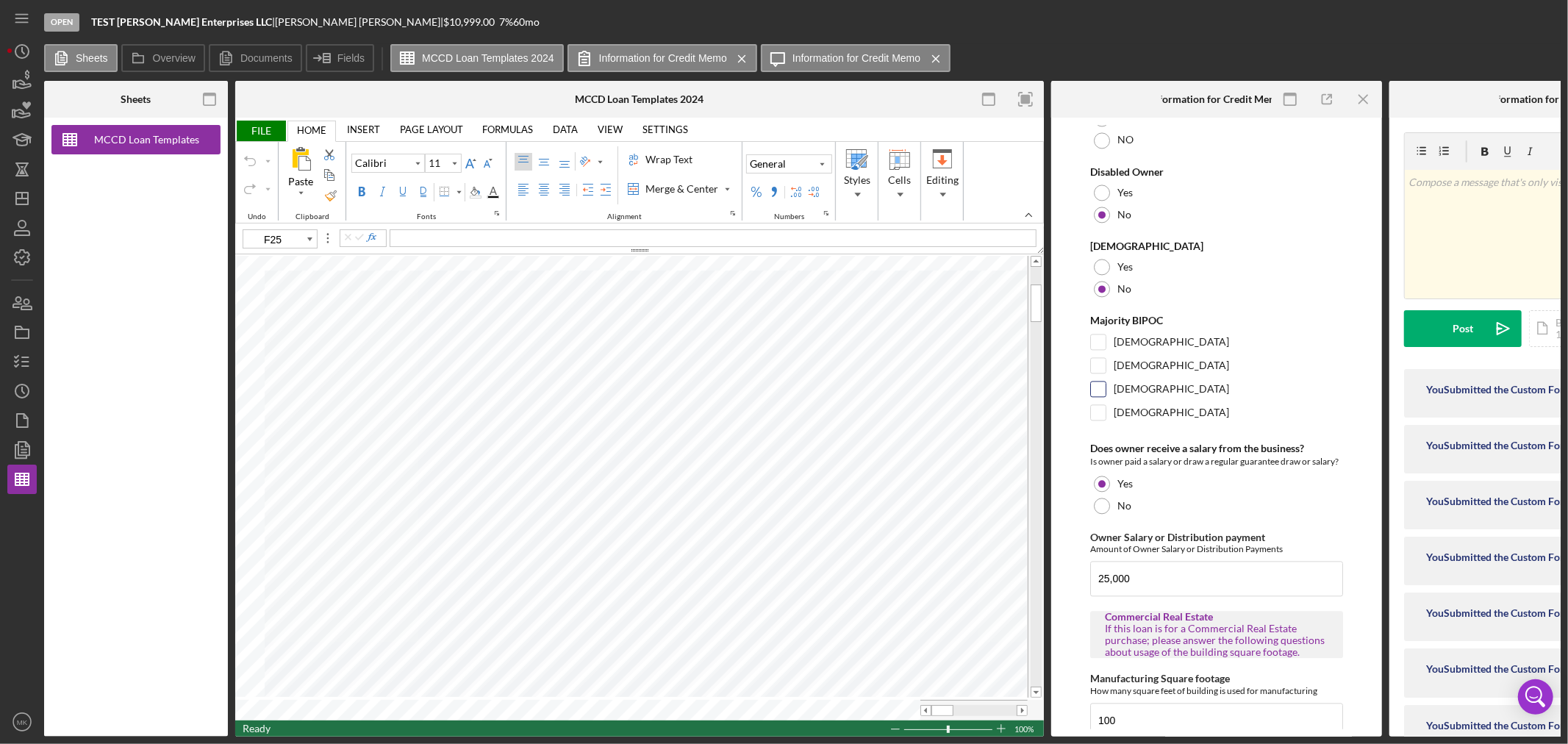
click at [1097, 396] on input "[DEMOGRAPHIC_DATA]" at bounding box center [1097, 388] width 15 height 15
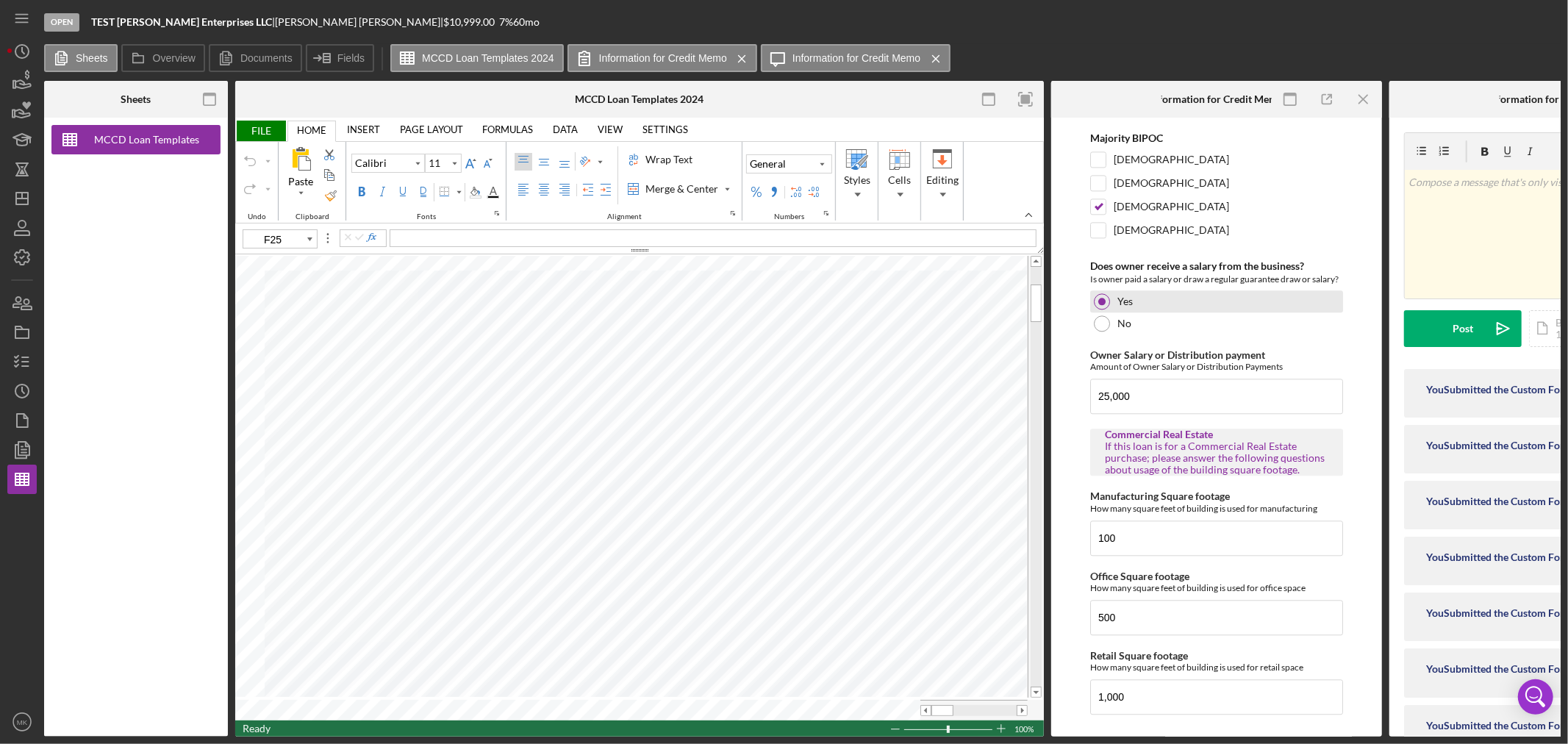
scroll to position [2940, 0]
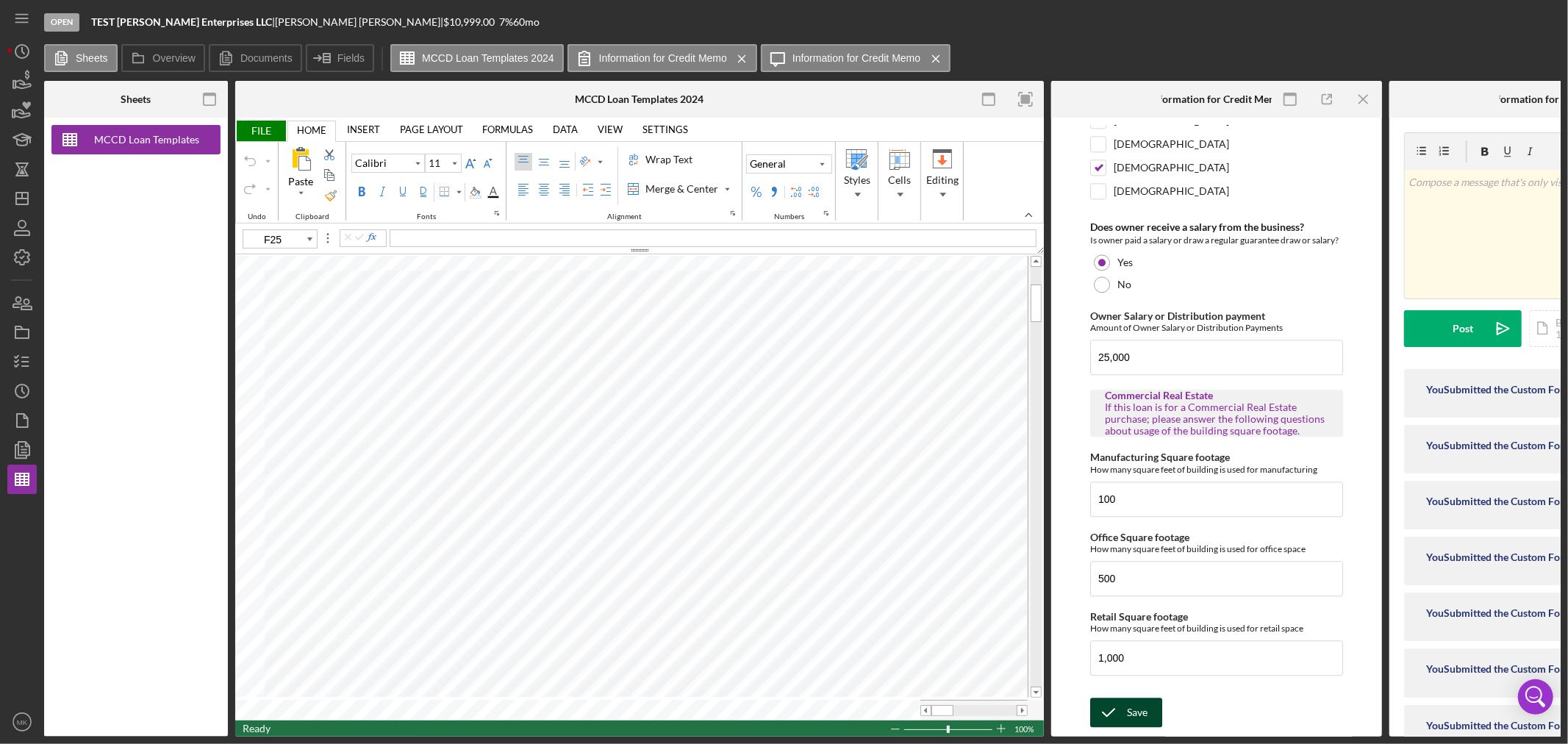
click at [1137, 713] on div "Save" at bounding box center [1136, 712] width 21 height 30
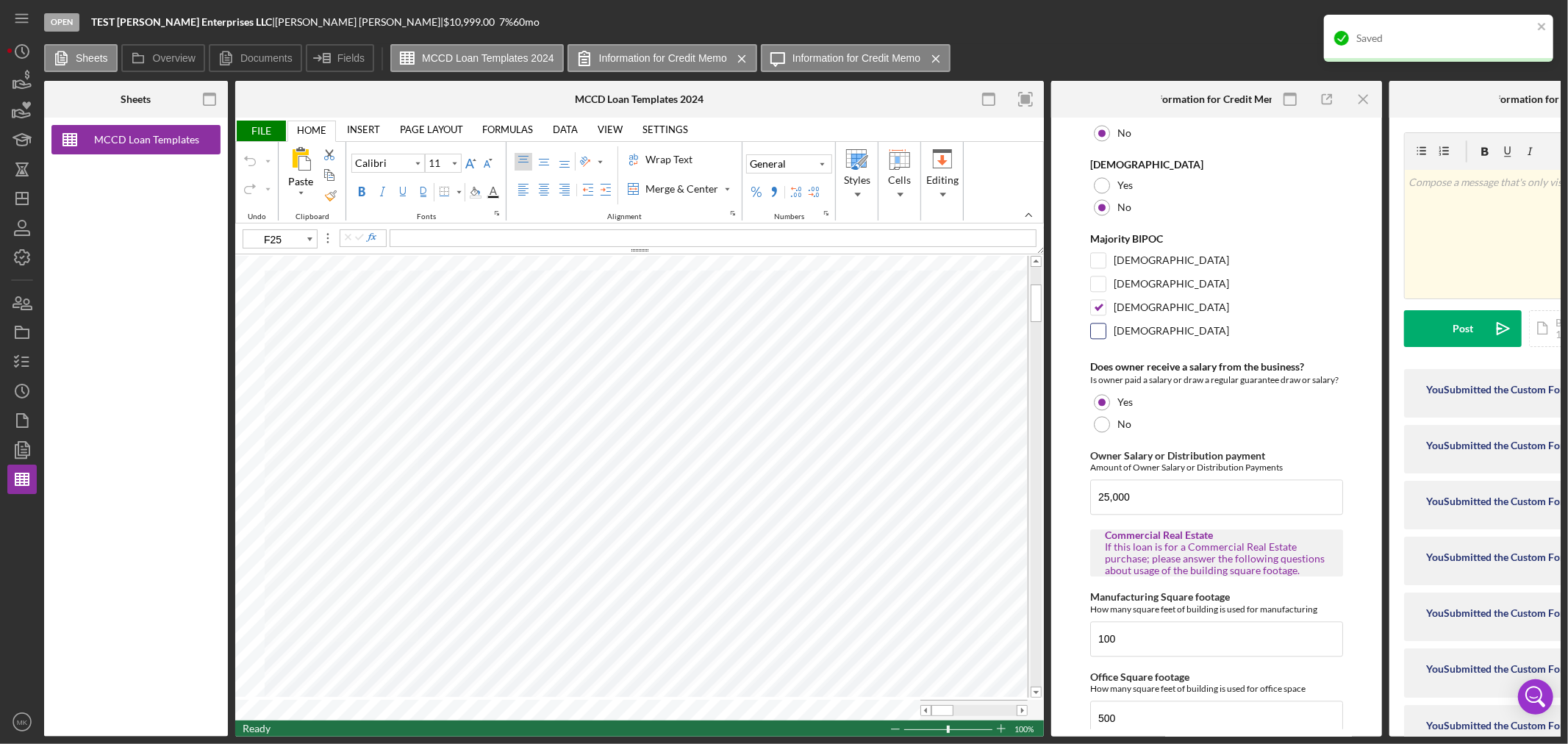
scroll to position [2859, 0]
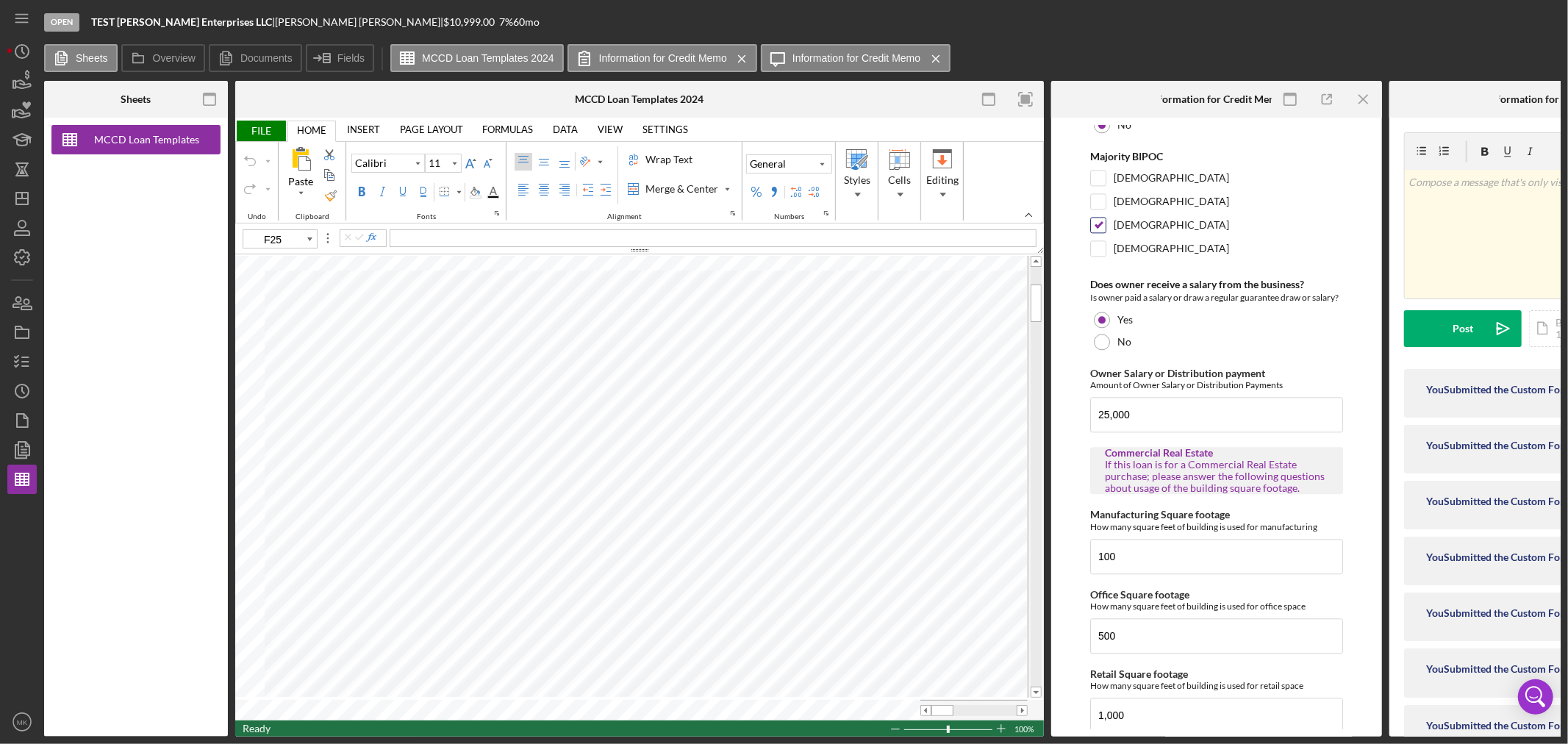
click at [1099, 232] on input "[DEMOGRAPHIC_DATA]" at bounding box center [1097, 225] width 15 height 15
checkbox input "false"
click at [1100, 185] on input "[DEMOGRAPHIC_DATA]" at bounding box center [1097, 177] width 15 height 15
checkbox input "true"
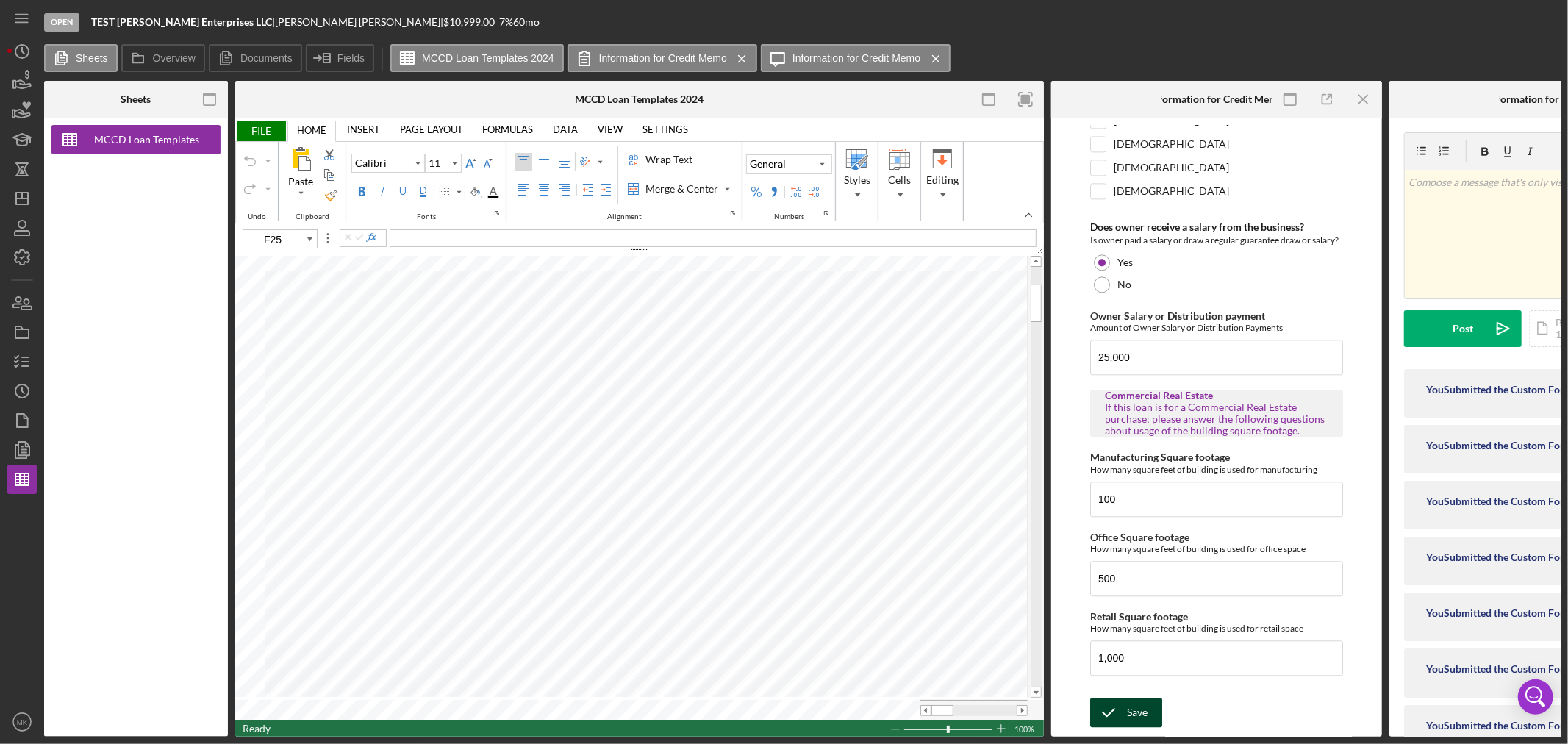
click at [1133, 707] on div "Save" at bounding box center [1136, 712] width 21 height 30
type input "B25"
